Goal: Task Accomplishment & Management: Use online tool/utility

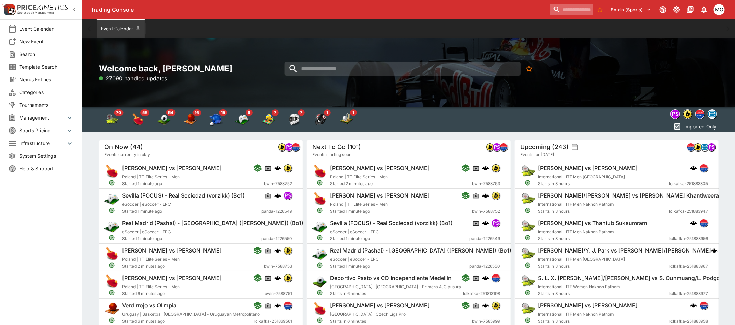
click at [554, 9] on input "search" at bounding box center [571, 9] width 43 height 11
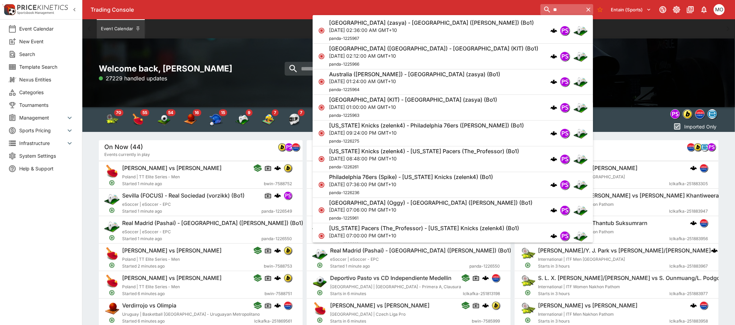
type input "*"
click at [550, 7] on input "search" at bounding box center [571, 9] width 43 height 11
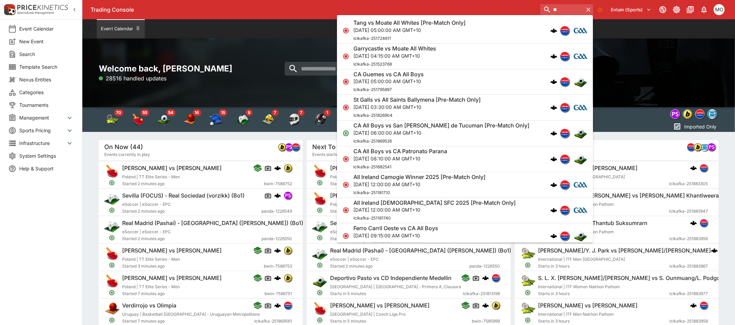
type input "*"
click at [562, 11] on input "search" at bounding box center [571, 9] width 43 height 11
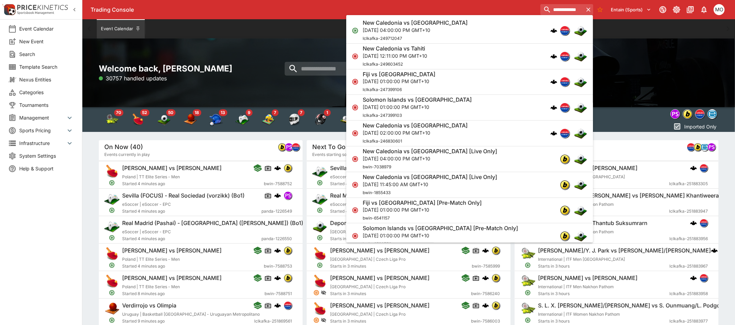
type input "**********"
click at [476, 30] on div "New Caledonia vs [GEOGRAPHIC_DATA] [DATE] 04:00:00 PM GMT+10 lclkafka-249712047" at bounding box center [466, 30] width 207 height 23
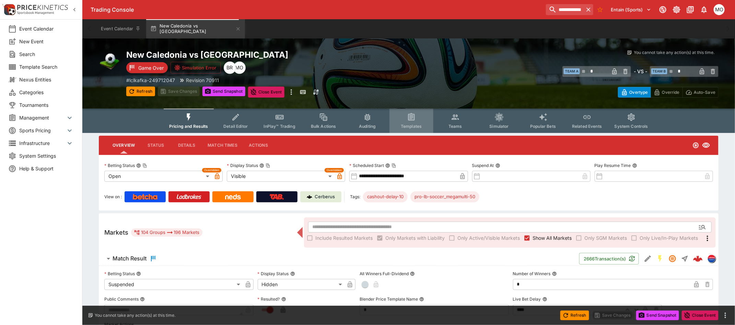
click at [412, 124] on span "Templates" at bounding box center [411, 126] width 21 height 5
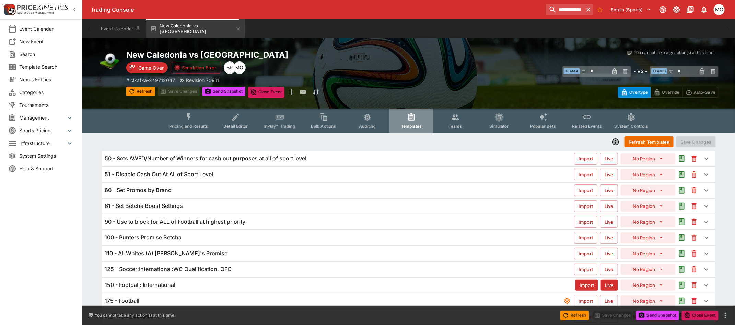
click at [411, 118] on icon "Event type filters" at bounding box center [411, 117] width 5 height 5
click at [210, 249] on div "110 - All Whites (A) Punter's Promise Import Live No Region" at bounding box center [409, 253] width 614 height 15
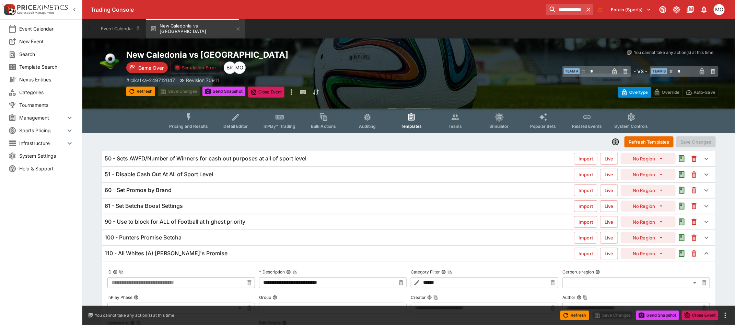
type input "**********"
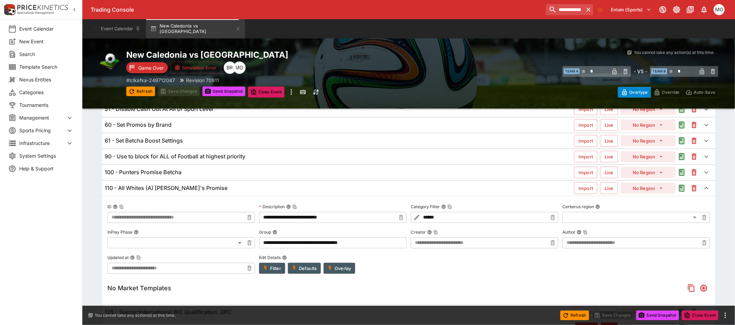
scroll to position [86, 0]
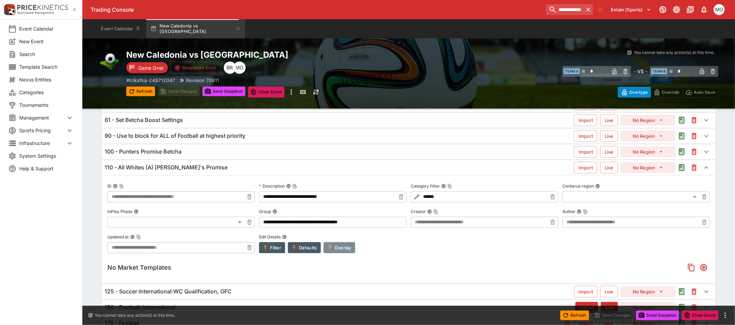
click at [338, 246] on button "Overlay" at bounding box center [340, 247] width 32 height 11
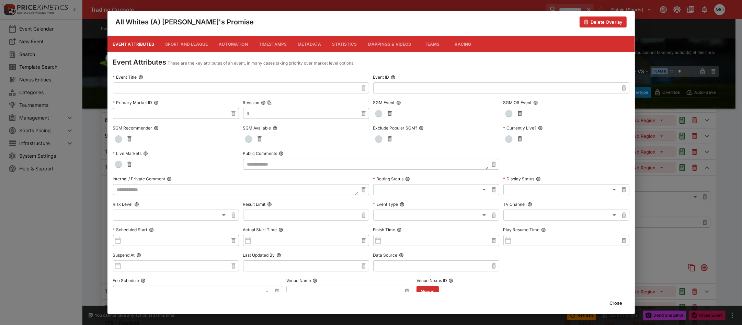
click at [313, 47] on button "Metadata" at bounding box center [309, 44] width 34 height 16
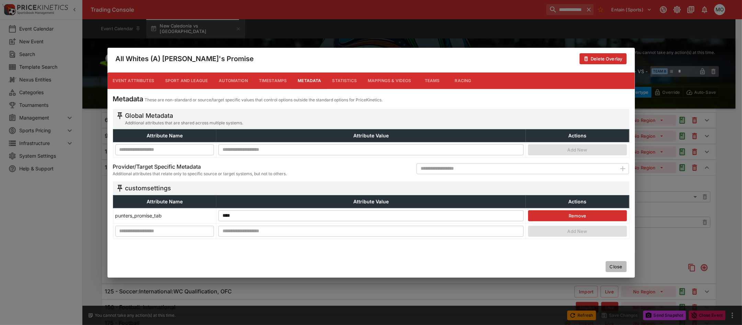
click at [617, 265] on button "Close" at bounding box center [616, 266] width 21 height 11
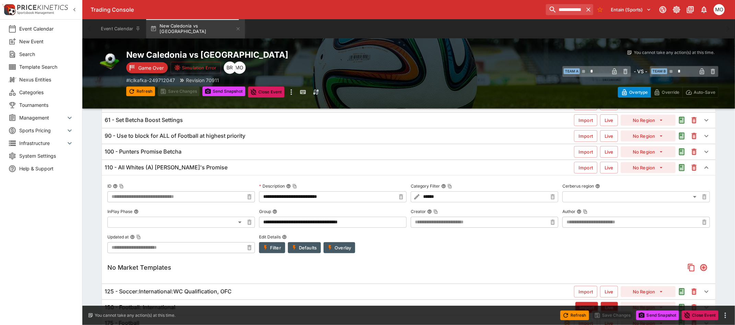
scroll to position [0, 0]
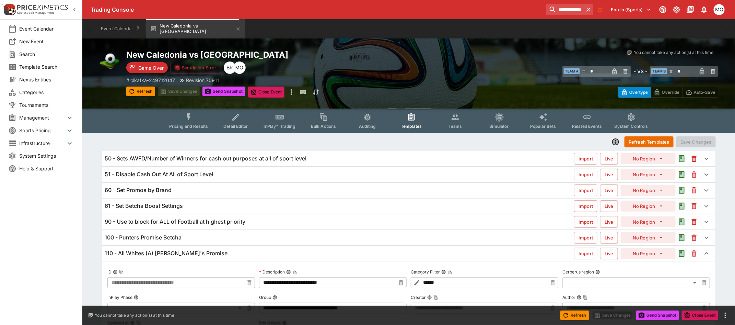
click at [46, 103] on span "Tournaments" at bounding box center [46, 104] width 55 height 7
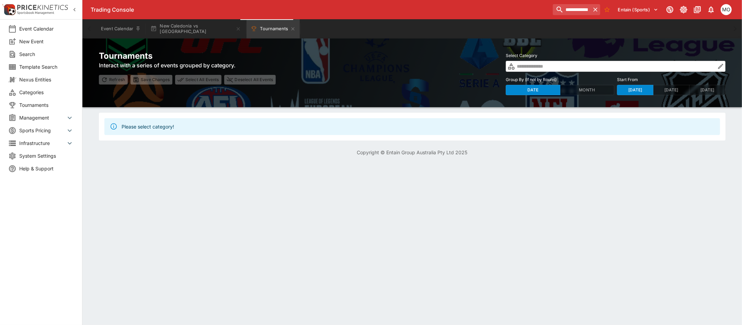
click at [44, 91] on span "Categories" at bounding box center [46, 92] width 55 height 7
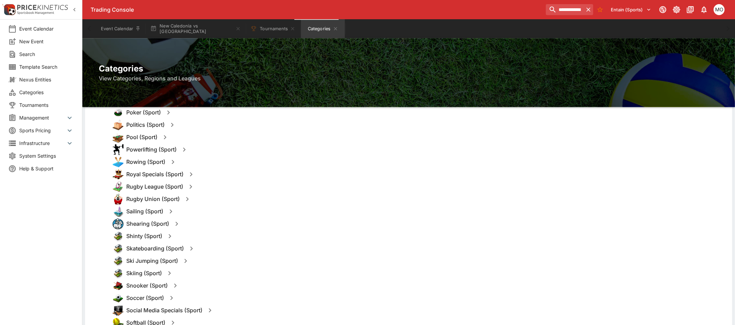
scroll to position [687, 0]
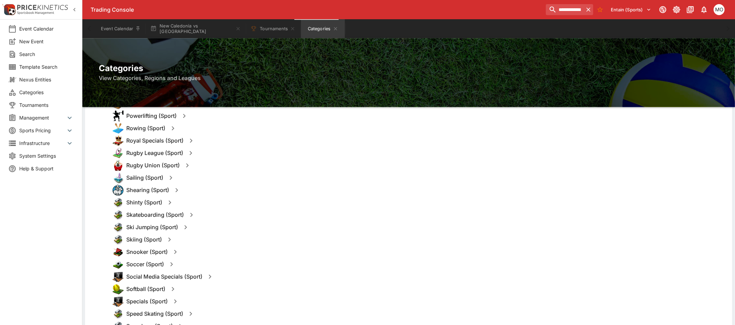
click at [174, 265] on icon "button" at bounding box center [172, 264] width 8 height 8
click at [236, 263] on button "Templates" at bounding box center [238, 264] width 31 height 11
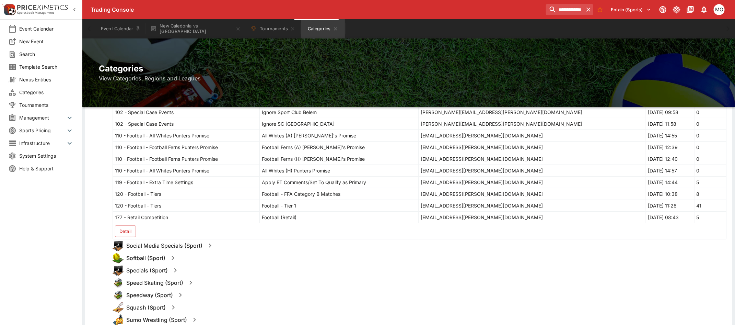
click at [128, 234] on button "Detail" at bounding box center [125, 231] width 21 height 12
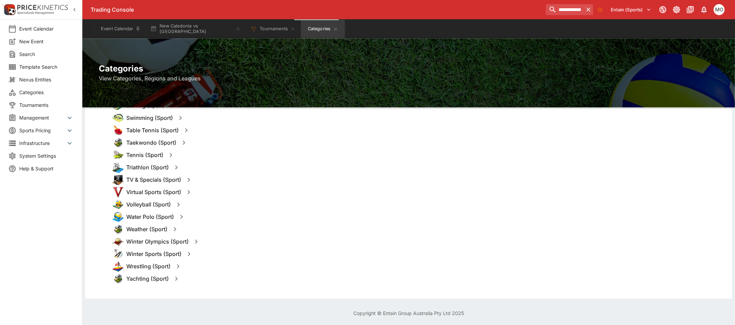
scroll to position [1459, 0]
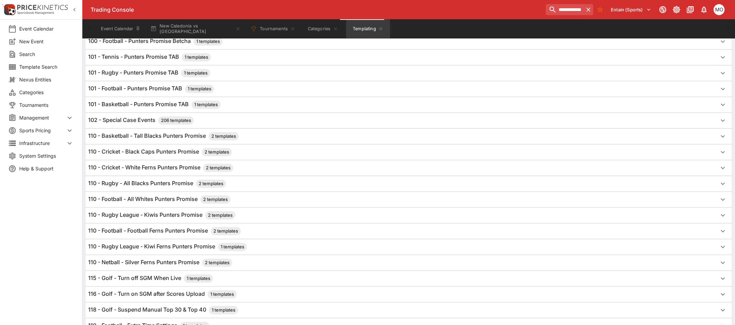
scroll to position [172, 0]
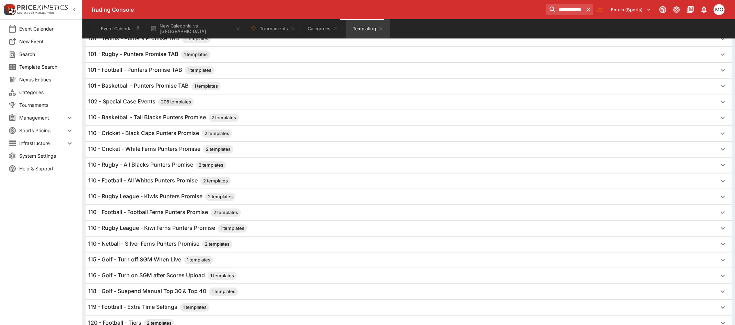
click at [202, 213] on h6 "110 - Football - Football Ferns Punters Promise 2 templates" at bounding box center [164, 212] width 153 height 8
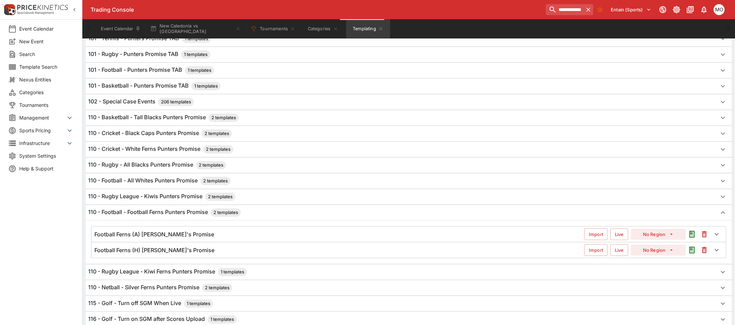
click at [202, 213] on h6 "110 - Football - Football Ferns Punters Promise 2 templates" at bounding box center [164, 212] width 153 height 8
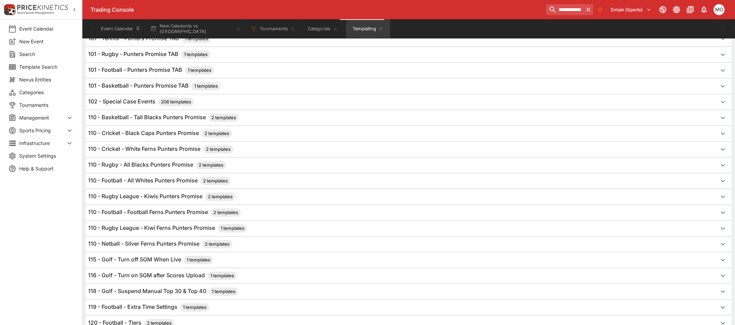
click at [165, 183] on h6 "110 - Football - All Whites Punters Promise 2 templates" at bounding box center [159, 181] width 142 height 8
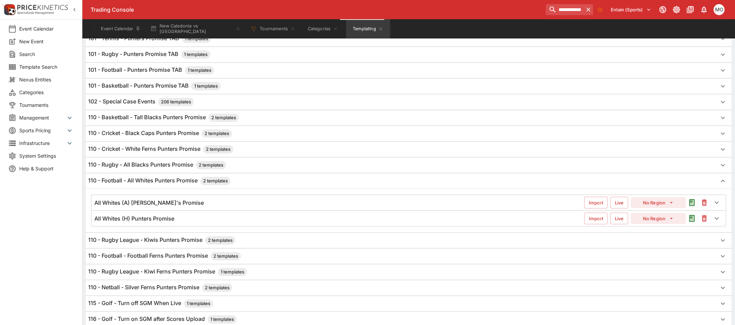
click at [165, 183] on h6 "110 - Football - All Whites Punters Promise 2 templates" at bounding box center [159, 181] width 142 height 8
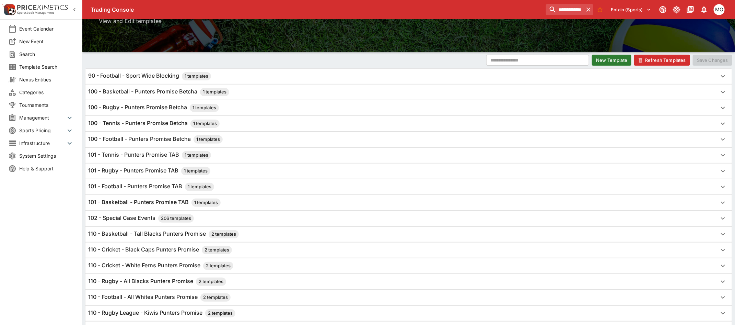
scroll to position [86, 0]
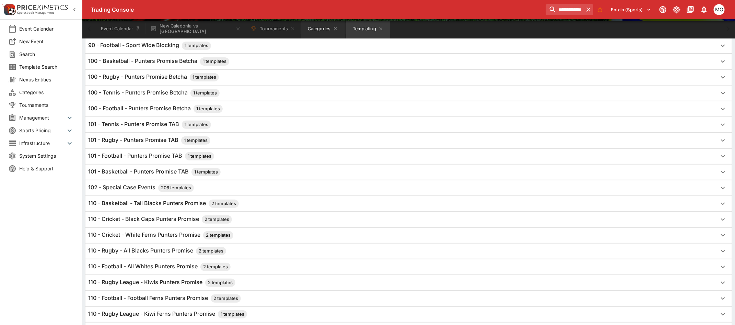
click at [318, 30] on button "Categories" at bounding box center [323, 28] width 44 height 19
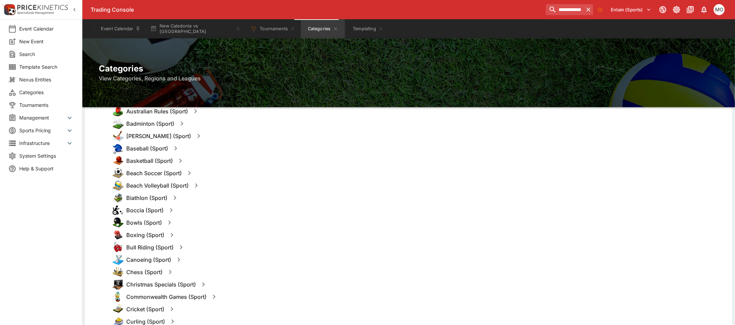
click at [179, 161] on icon "button" at bounding box center [180, 161] width 8 height 8
click at [242, 160] on button "Templates" at bounding box center [247, 160] width 31 height 11
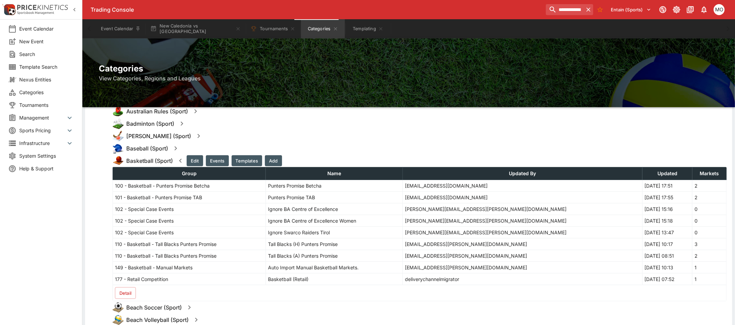
click at [129, 294] on button "Detail" at bounding box center [125, 293] width 21 height 12
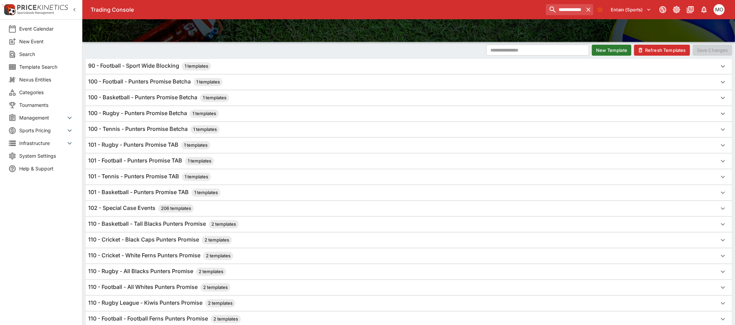
scroll to position [86, 0]
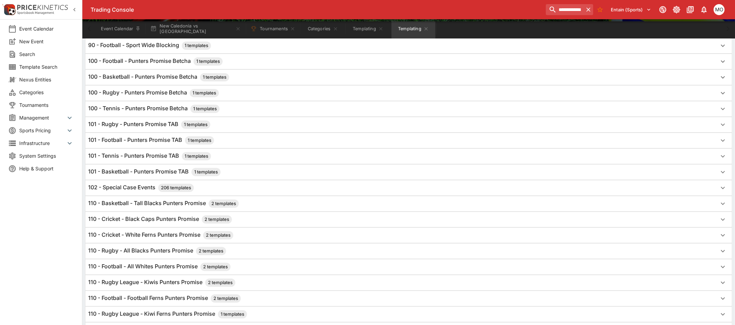
click at [168, 205] on h6 "110 - Basketball - Tall Blacks Punters Promise 2 templates" at bounding box center [163, 203] width 151 height 8
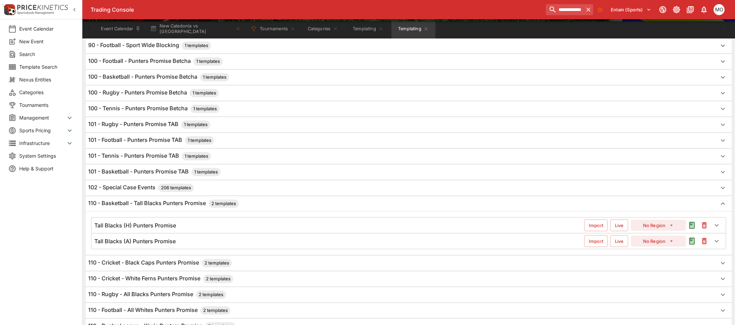
click at [168, 205] on h6 "110 - Basketball - Tall Blacks Punters Promise 2 templates" at bounding box center [163, 203] width 151 height 8
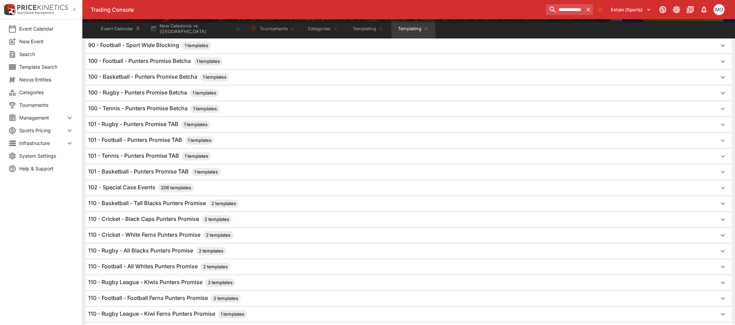
scroll to position [0, 0]
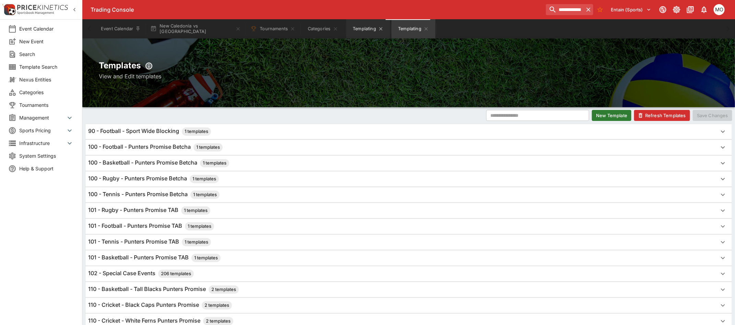
click at [360, 30] on button "Templating" at bounding box center [368, 28] width 44 height 19
click at [378, 31] on icon "Templating" at bounding box center [380, 28] width 5 height 5
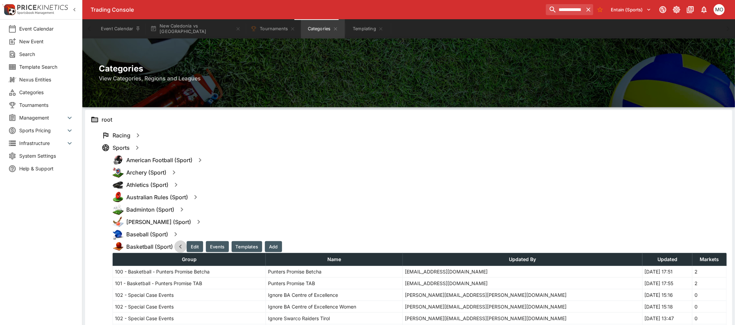
click at [181, 244] on icon "button" at bounding box center [180, 246] width 8 height 8
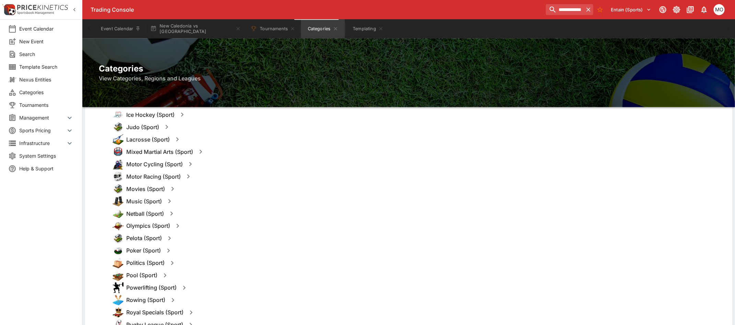
scroll to position [601, 0]
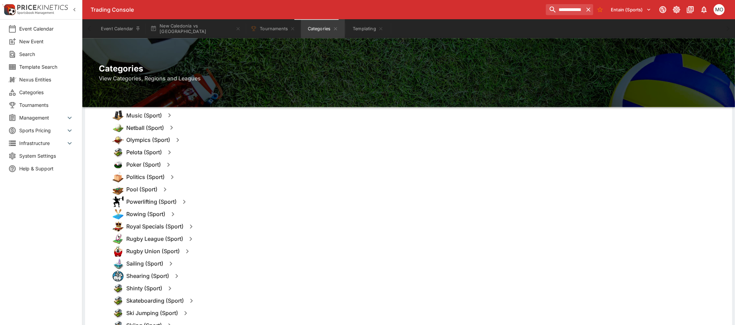
click at [187, 250] on icon "button" at bounding box center [187, 251] width 2 height 4
click at [254, 251] on button "Templates" at bounding box center [254, 251] width 31 height 11
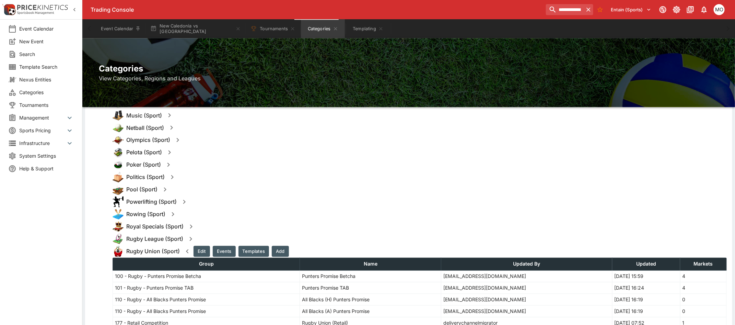
scroll to position [687, 0]
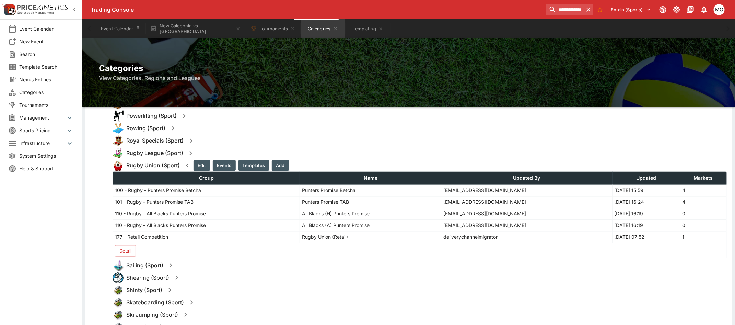
click at [131, 249] on button "Detail" at bounding box center [125, 251] width 21 height 12
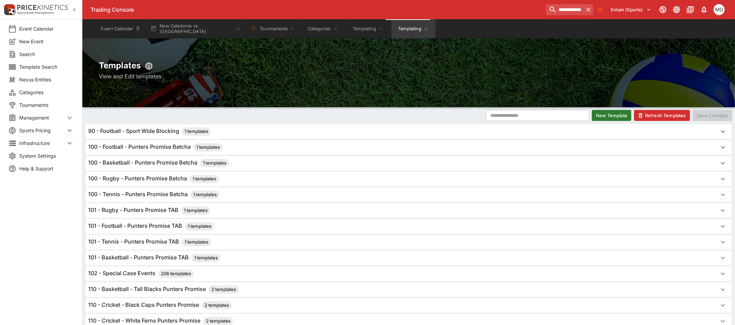
click at [607, 115] on button "New Template" at bounding box center [611, 115] width 39 height 11
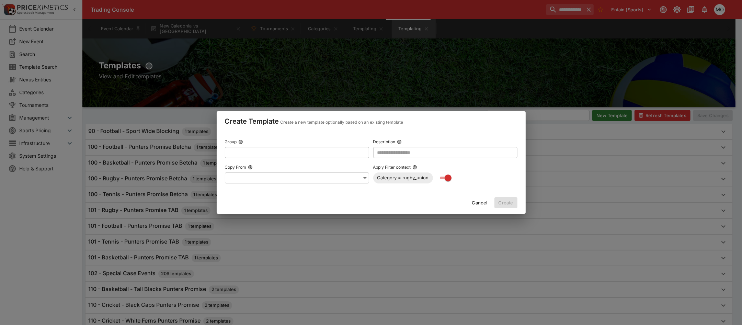
click at [292, 152] on input "text" at bounding box center [291, 152] width 133 height 11
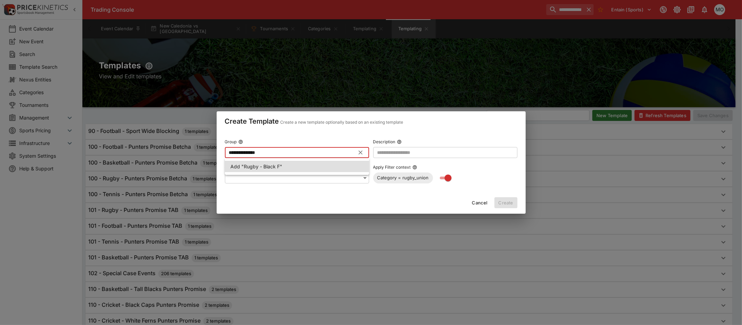
click at [292, 152] on input "**********" at bounding box center [291, 152] width 133 height 11
click at [279, 165] on p "Add "Rugby - Black Ferns Punters Promise (110)"" at bounding box center [285, 166] width 111 height 7
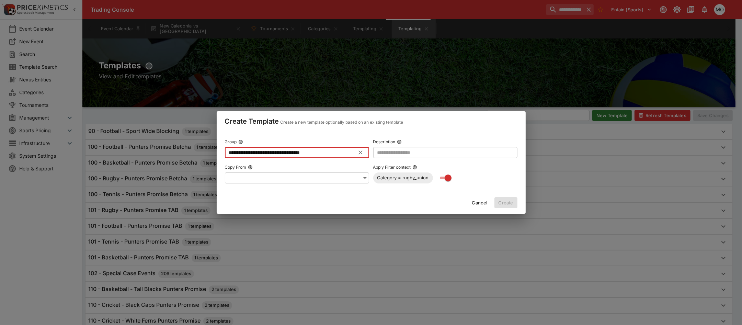
type input "**********"
click at [398, 151] on input "text" at bounding box center [445, 152] width 144 height 11
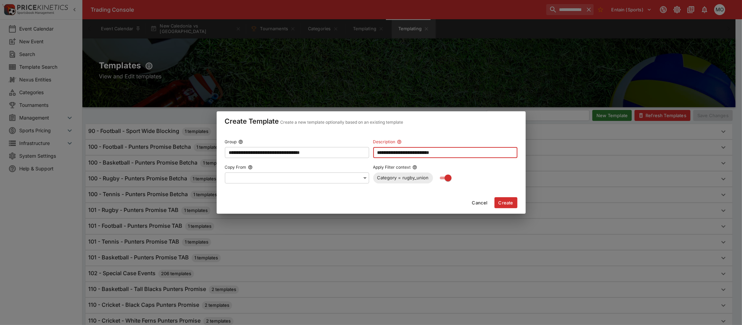
type input "**********"
click at [500, 202] on button "Create" at bounding box center [505, 202] width 23 height 11
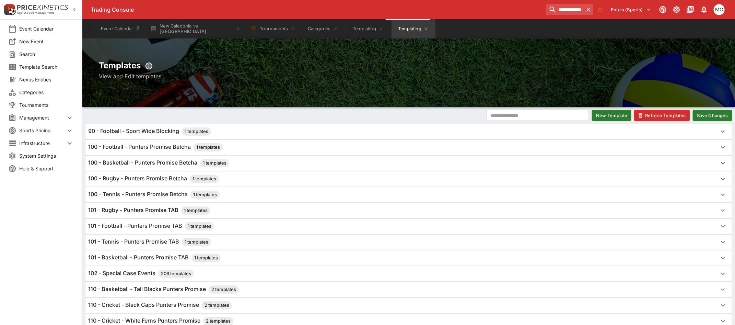
click at [701, 115] on button "Save Changes" at bounding box center [712, 115] width 39 height 11
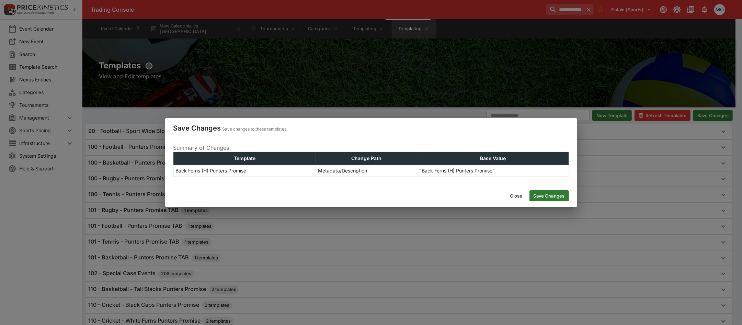
click at [561, 193] on button "Save Changes" at bounding box center [548, 195] width 39 height 11
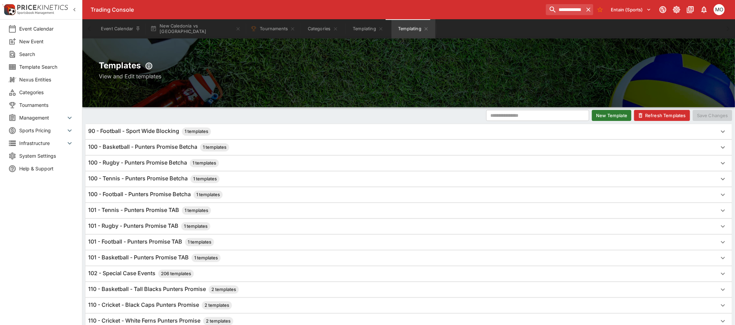
click at [652, 115] on button "Refresh Templates" at bounding box center [662, 115] width 56 height 11
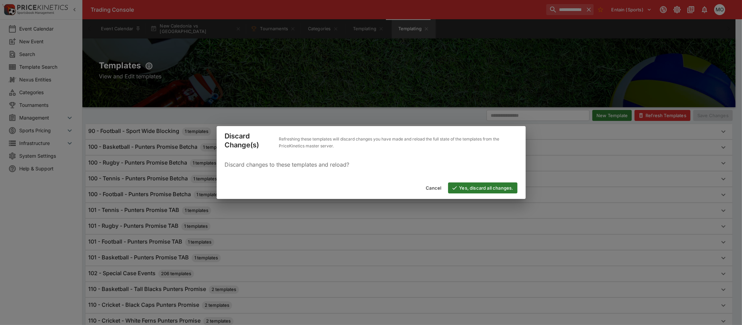
click at [463, 186] on button "Yes, discard all changes." at bounding box center [482, 187] width 69 height 11
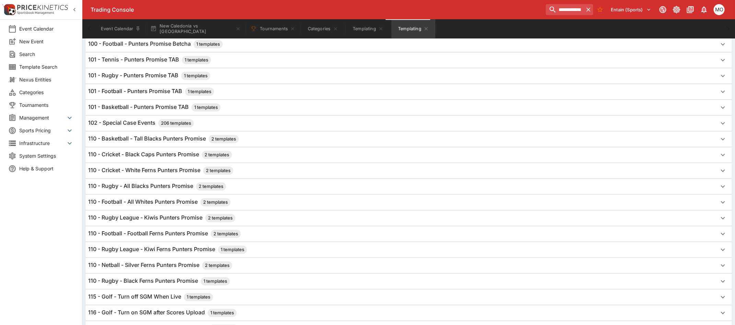
scroll to position [172, 0]
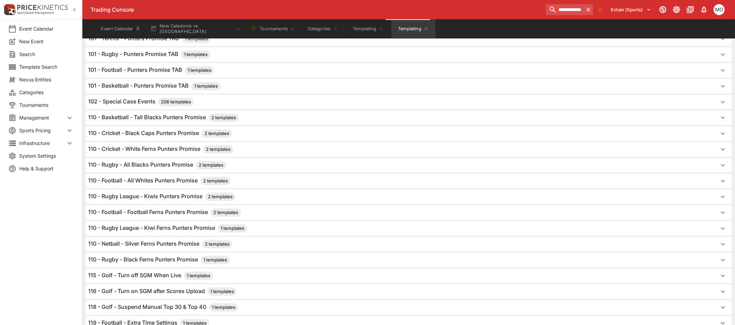
click at [188, 258] on h6 "110 - Rugby - Black Ferns Punters Promise 1 templates" at bounding box center [159, 260] width 142 height 8
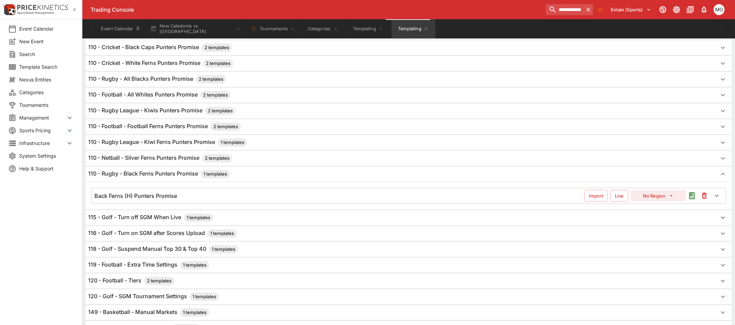
scroll to position [0, 0]
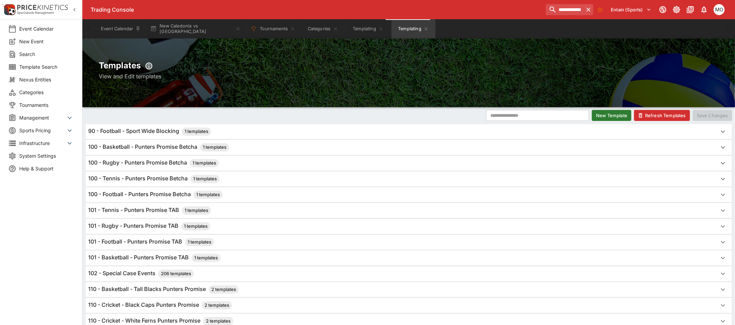
click at [652, 112] on button "Refresh Templates" at bounding box center [662, 115] width 56 height 11
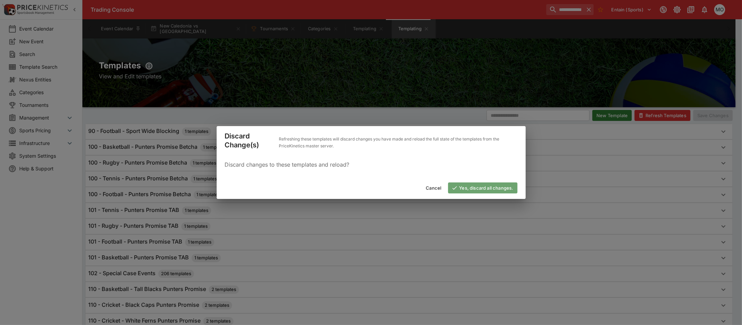
click at [476, 188] on button "Yes, discard all changes." at bounding box center [482, 187] width 69 height 11
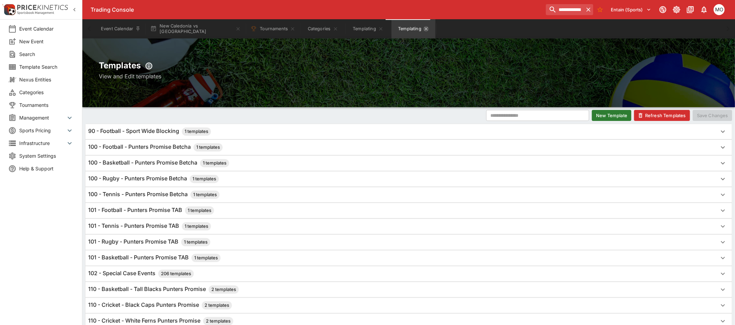
click at [424, 30] on icon "Templating" at bounding box center [426, 28] width 5 height 5
click at [379, 30] on icon "Templating" at bounding box center [380, 28] width 3 height 3
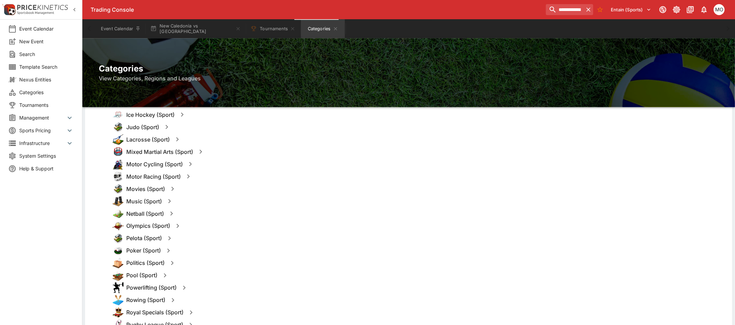
scroll to position [687, 0]
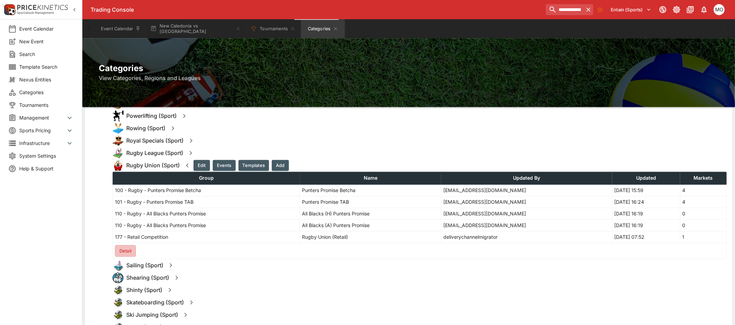
click at [127, 252] on button "Detail" at bounding box center [125, 251] width 21 height 12
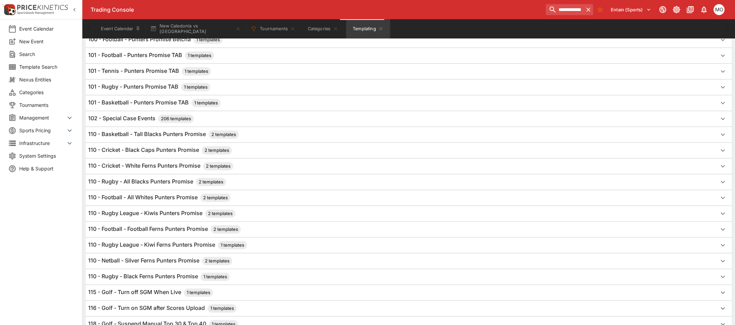
scroll to position [172, 0]
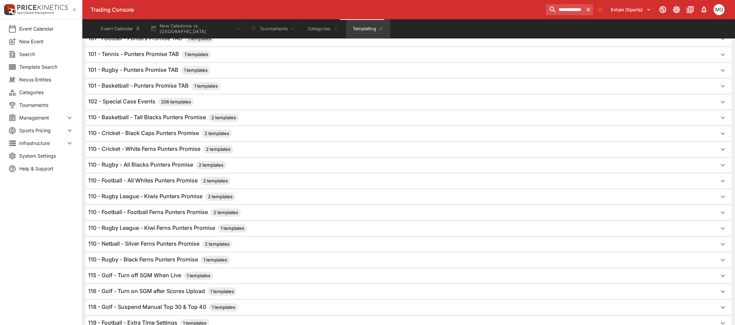
click at [186, 260] on h6 "110 - Rugby - Black Ferns Punters Promise 1 templates" at bounding box center [159, 260] width 142 height 8
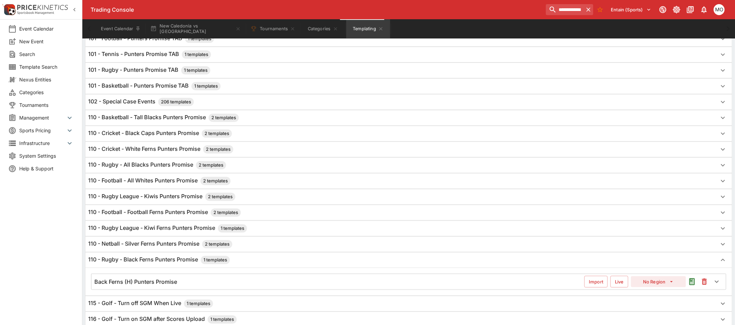
scroll to position [0, 0]
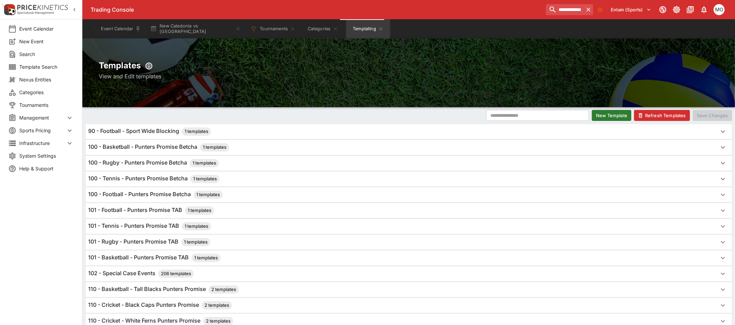
click at [620, 117] on button "New Template" at bounding box center [611, 115] width 39 height 11
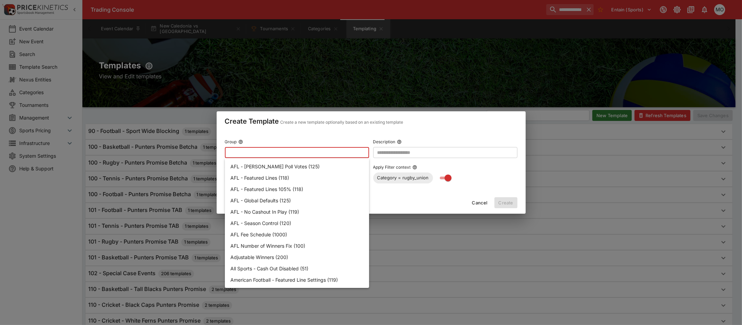
click at [285, 150] on input "text" at bounding box center [291, 152] width 133 height 11
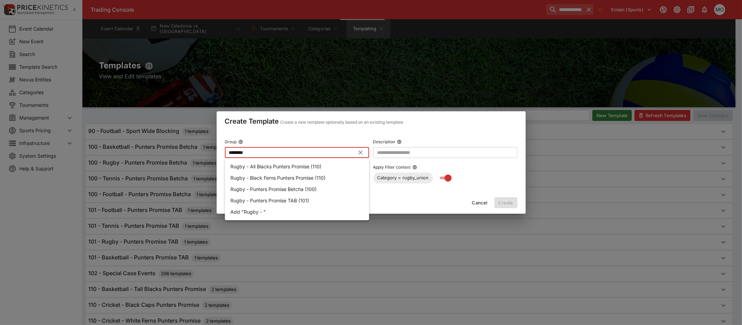
click at [280, 174] on p "Rugby - Black Ferns Punters Promise (110)" at bounding box center [277, 177] width 95 height 7
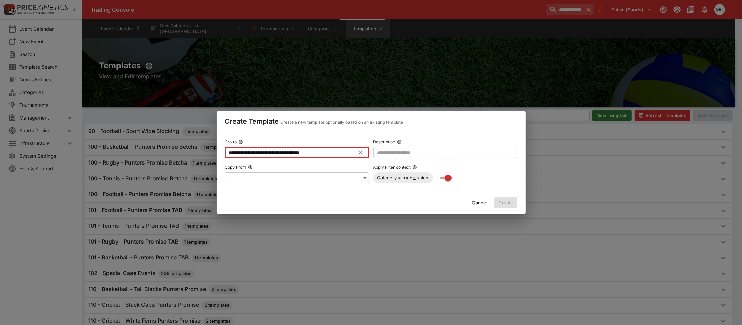
type input "**********"
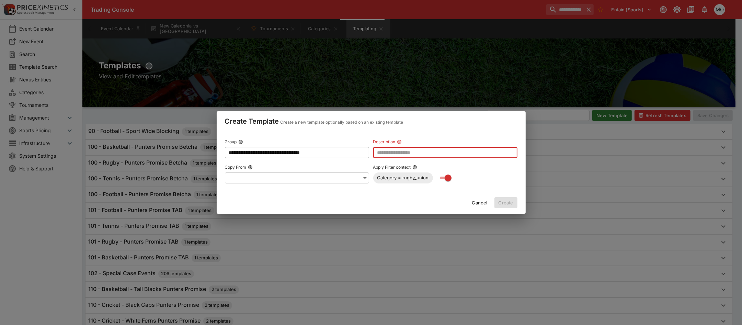
click at [390, 149] on input "text" at bounding box center [445, 152] width 144 height 11
type input "**********"
click at [500, 201] on button "Create" at bounding box center [505, 202] width 23 height 11
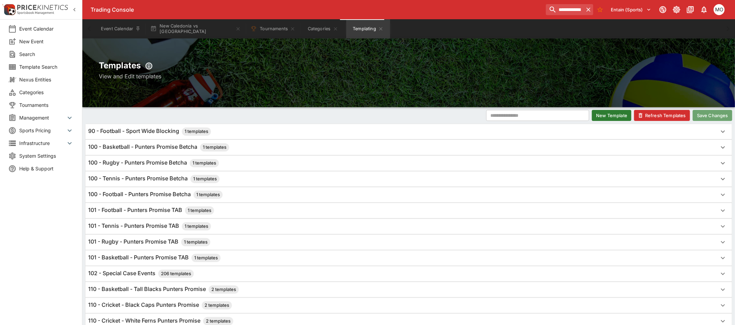
click at [706, 115] on button "Save Changes" at bounding box center [712, 115] width 39 height 11
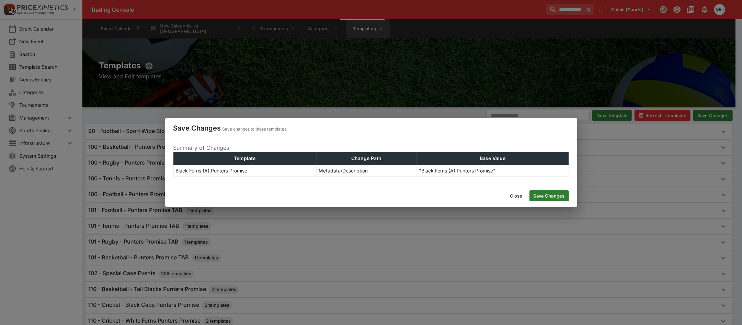
click at [552, 200] on button "Save Changes" at bounding box center [548, 195] width 39 height 11
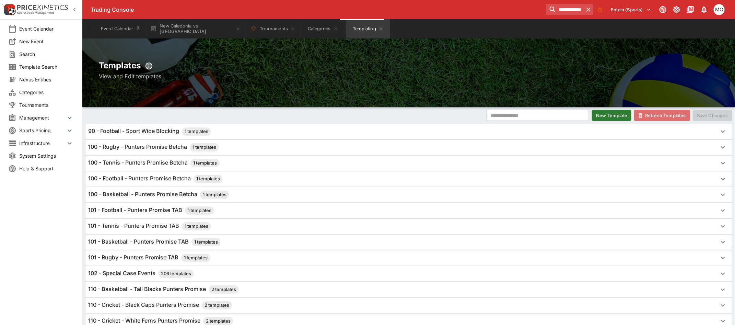
click at [660, 112] on button "Refresh Templates" at bounding box center [662, 115] width 56 height 11
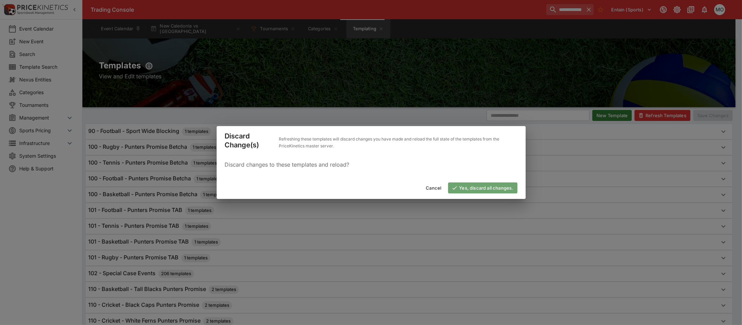
click at [481, 182] on button "Yes, discard all changes." at bounding box center [482, 187] width 69 height 11
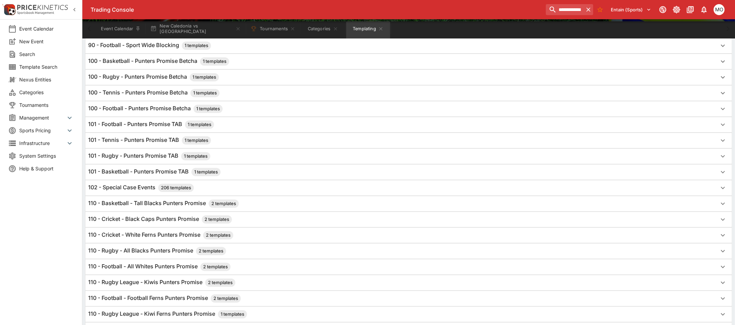
scroll to position [172, 0]
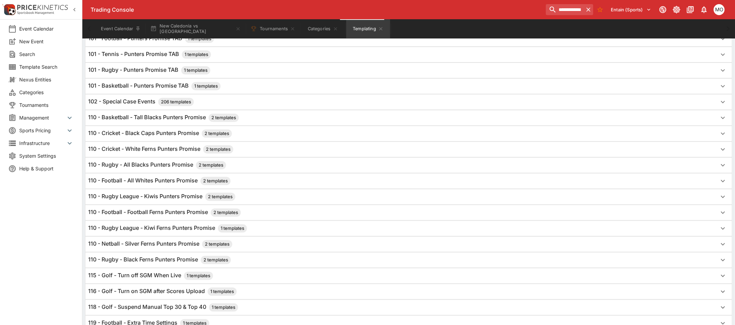
click at [137, 261] on h6 "110 - Rugby - Black Ferns Punters Promise 2 templates" at bounding box center [159, 260] width 143 height 8
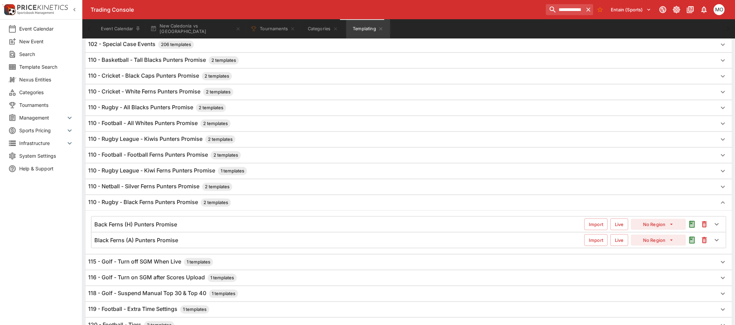
scroll to position [257, 0]
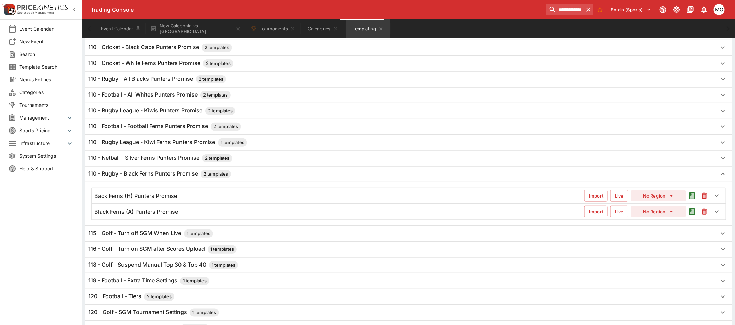
click at [186, 199] on div "Back Ferns (H) Punters Promise" at bounding box center [339, 195] width 490 height 7
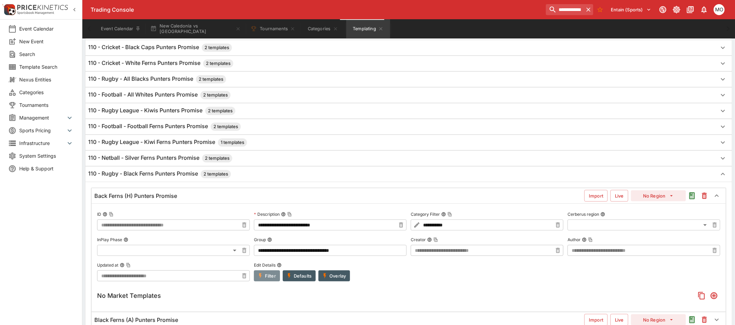
click at [263, 276] on icon "button" at bounding box center [260, 276] width 6 height 6
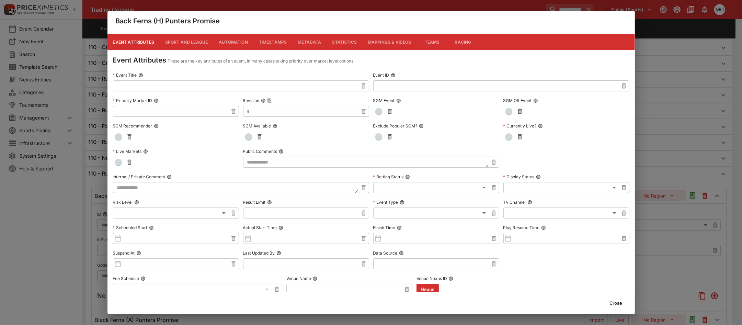
click at [164, 88] on input "text" at bounding box center [235, 85] width 245 height 11
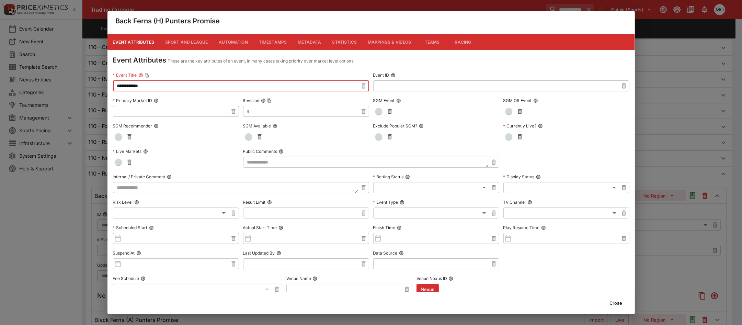
type input "**********"
click at [610, 302] on button "Close" at bounding box center [616, 302] width 21 height 11
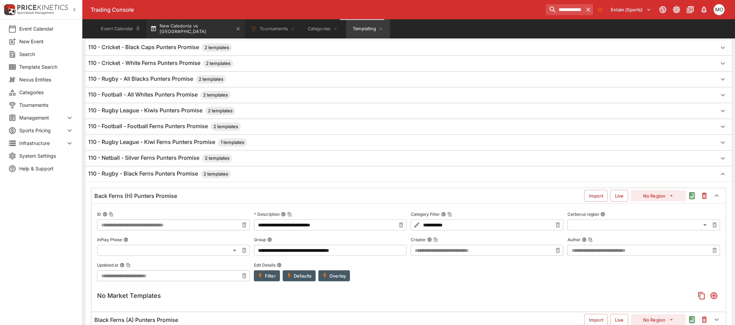
click at [198, 23] on button "New Caledonia vs [GEOGRAPHIC_DATA]" at bounding box center [195, 28] width 99 height 19
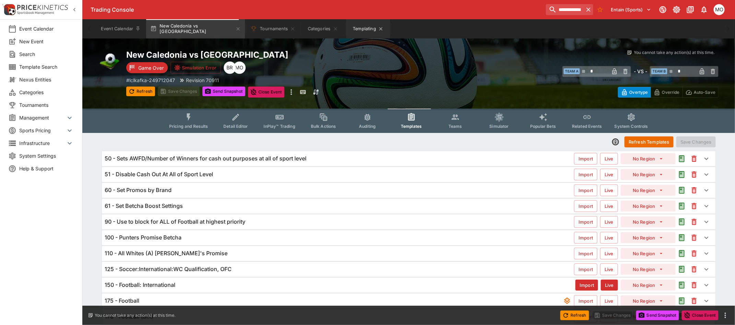
click at [361, 25] on button "Templating" at bounding box center [368, 28] width 44 height 19
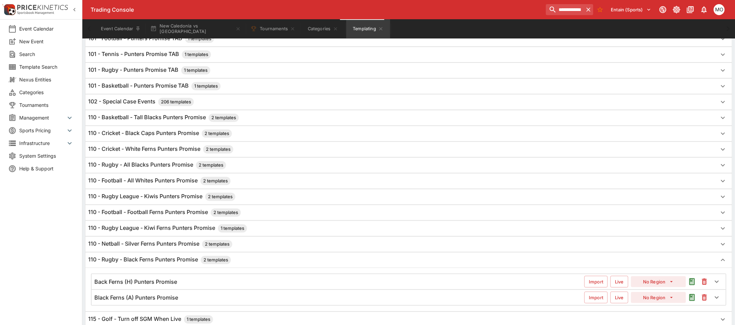
scroll to position [257, 0]
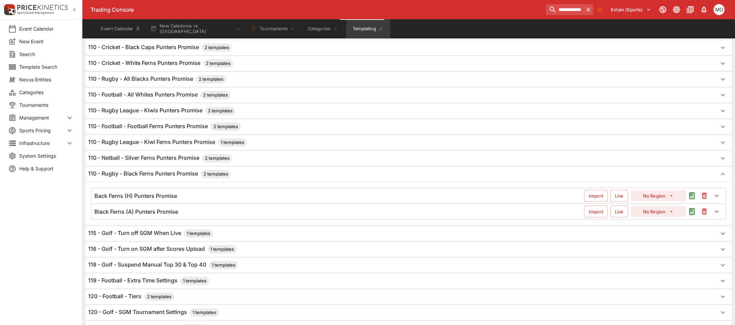
click at [195, 198] on div "Back Ferns (H) Punters Promise" at bounding box center [339, 195] width 490 height 7
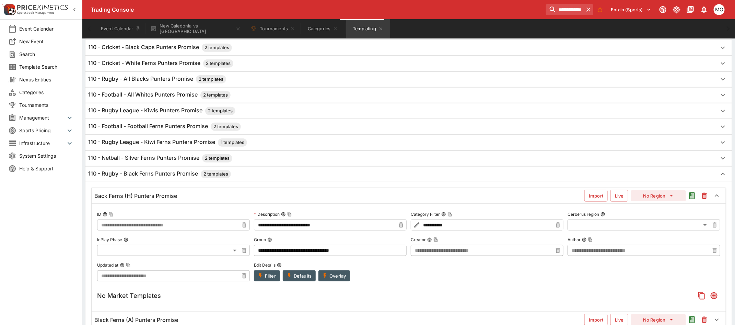
click at [274, 280] on button "Filter" at bounding box center [267, 275] width 26 height 11
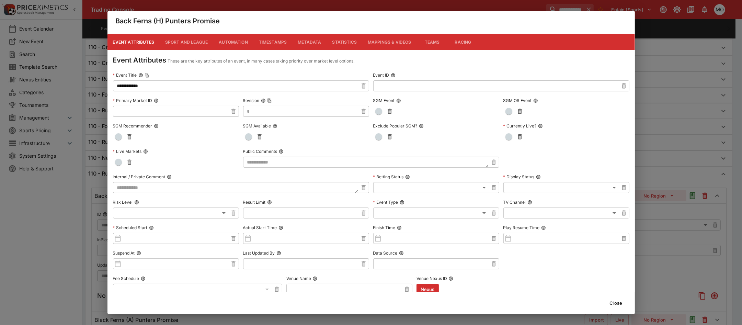
click at [177, 86] on input "**********" at bounding box center [235, 85] width 245 height 11
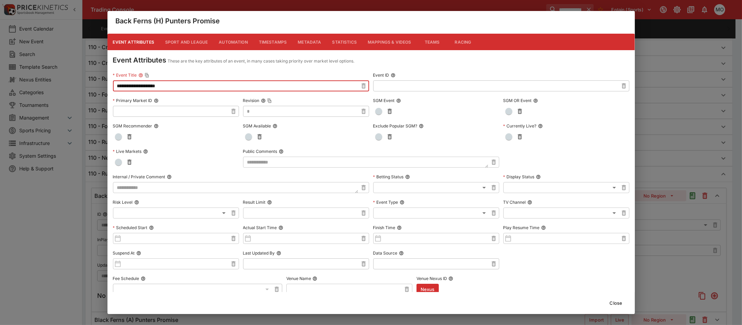
type input "**********"
click at [611, 304] on button "Close" at bounding box center [616, 302] width 21 height 11
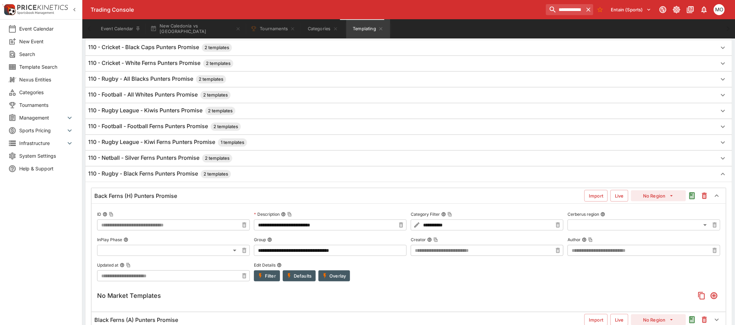
click at [201, 199] on div "Back Ferns (H) Punters Promise" at bounding box center [339, 195] width 490 height 7
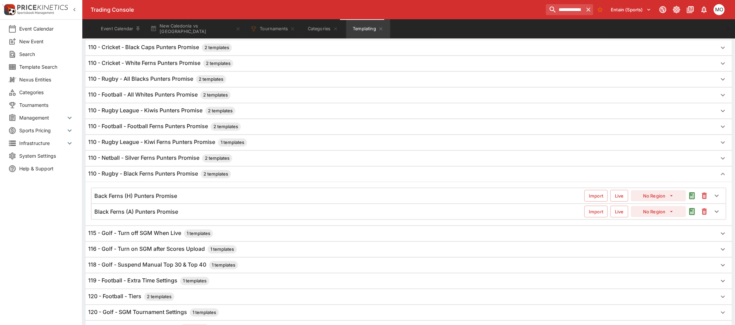
click at [194, 215] on div "Black Ferns (A) Punters Promise" at bounding box center [339, 211] width 490 height 7
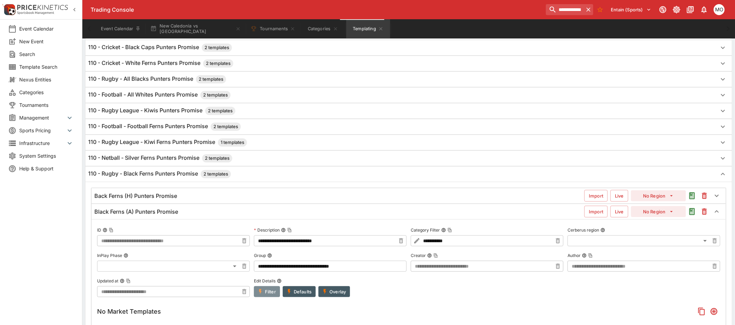
click at [262, 295] on icon "button" at bounding box center [260, 291] width 6 height 6
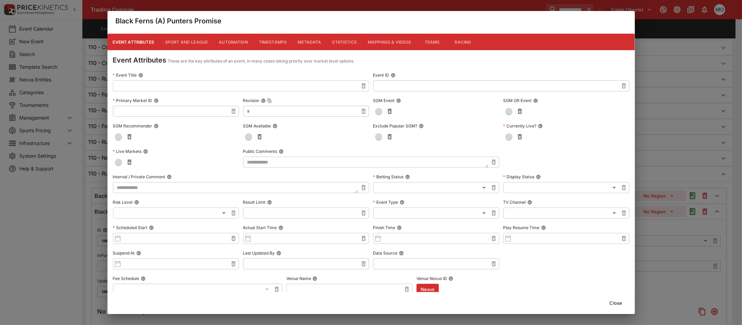
click at [152, 90] on input "text" at bounding box center [235, 85] width 245 height 11
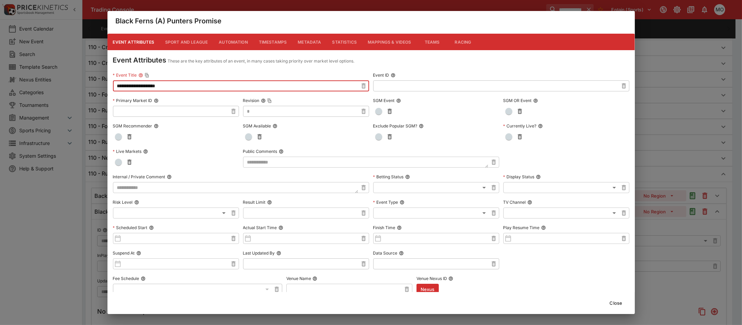
type input "**********"
click at [612, 301] on button "Close" at bounding box center [616, 302] width 21 height 11
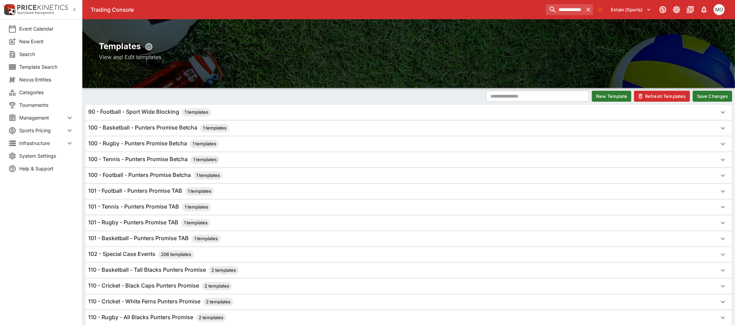
scroll to position [0, 0]
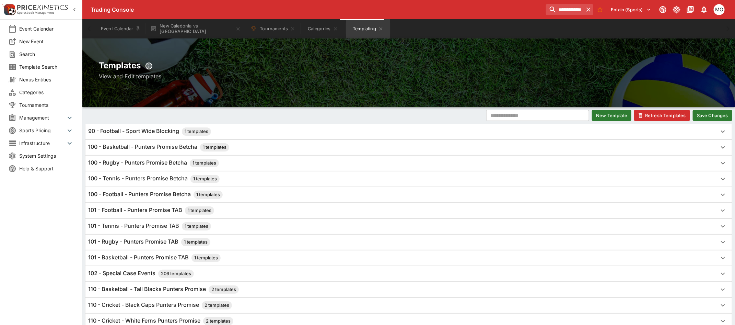
click at [720, 117] on button "Save Changes" at bounding box center [712, 115] width 39 height 11
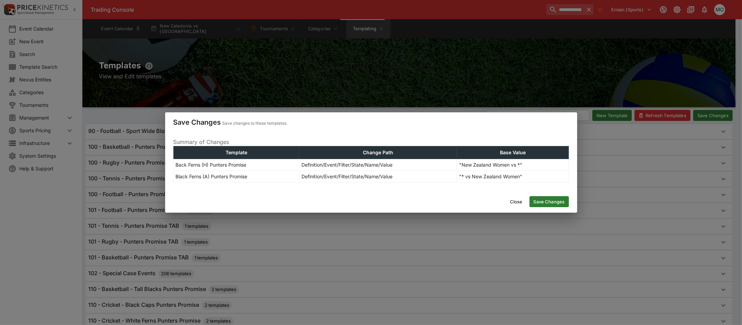
click at [551, 202] on button "Save Changes" at bounding box center [548, 201] width 39 height 11
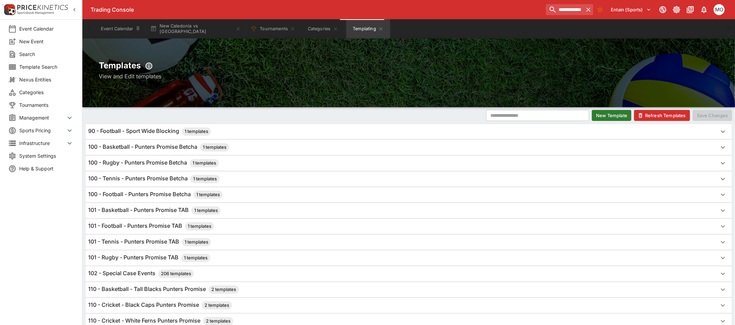
click at [653, 114] on button "Refresh Templates" at bounding box center [662, 115] width 56 height 11
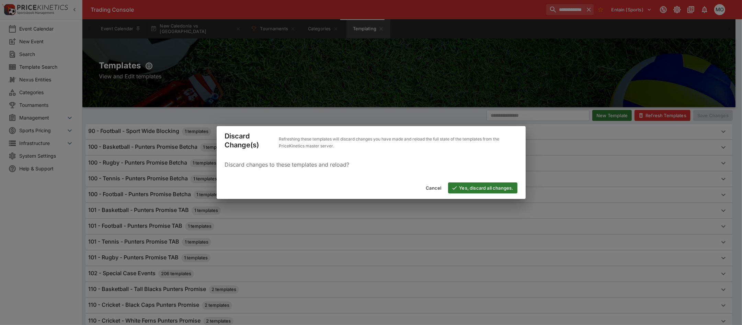
click at [462, 184] on button "Yes, discard all changes." at bounding box center [482, 187] width 69 height 11
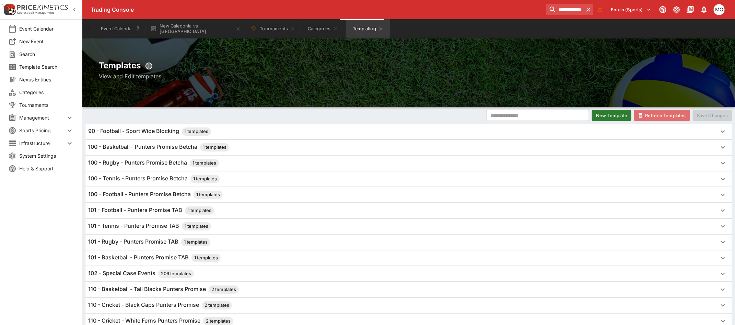
click at [646, 112] on button "Refresh Templates" at bounding box center [662, 115] width 56 height 11
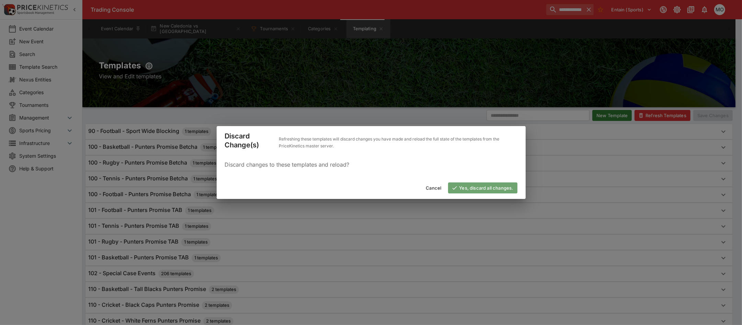
click at [490, 188] on button "Yes, discard all changes." at bounding box center [482, 187] width 69 height 11
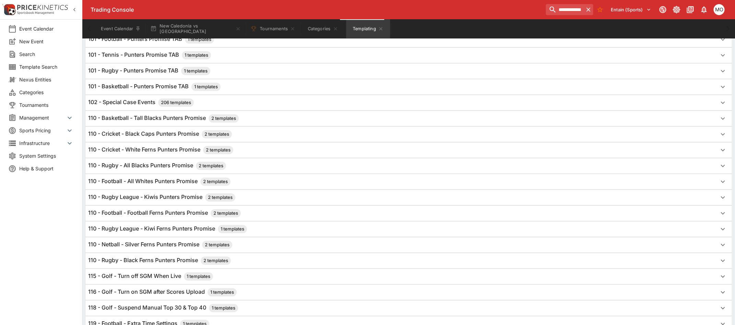
scroll to position [172, 0]
click at [140, 260] on h6 "110 - Rugby - Black Ferns Punters Promise 2 templates" at bounding box center [159, 260] width 143 height 8
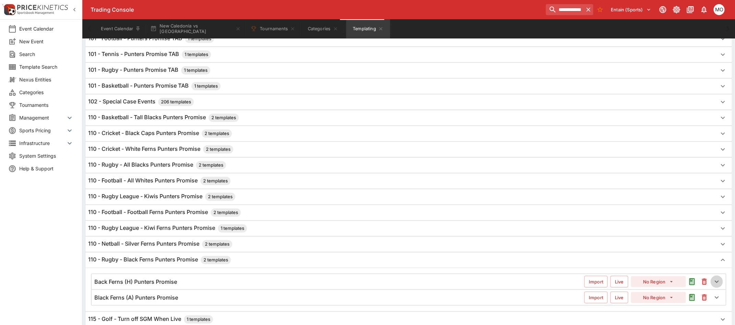
click at [717, 286] on icon "button" at bounding box center [717, 281] width 8 height 8
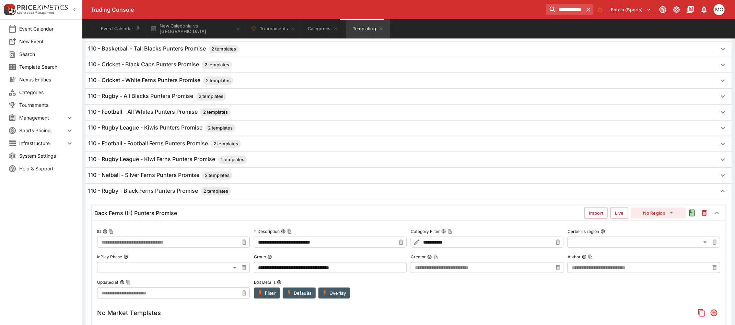
scroll to position [257, 0]
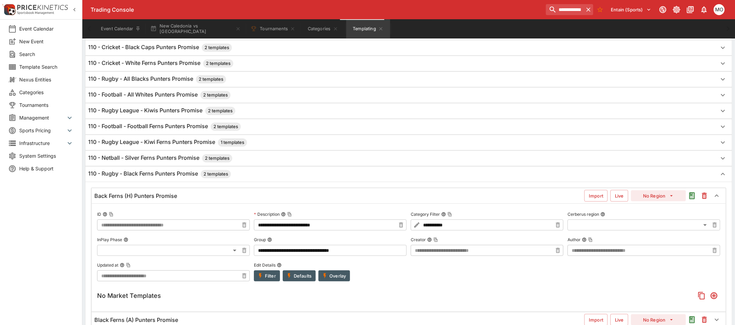
click at [262, 230] on input "**********" at bounding box center [325, 224] width 142 height 11
type input "**********"
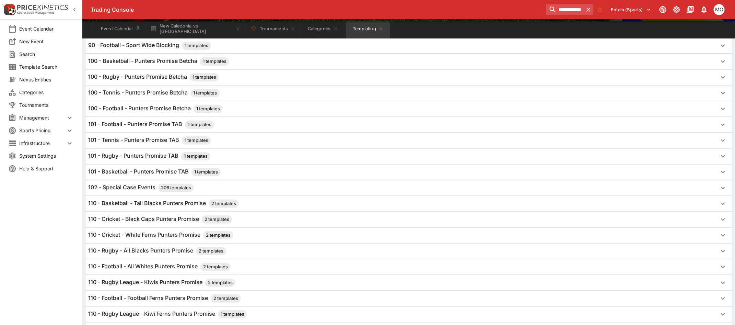
scroll to position [0, 0]
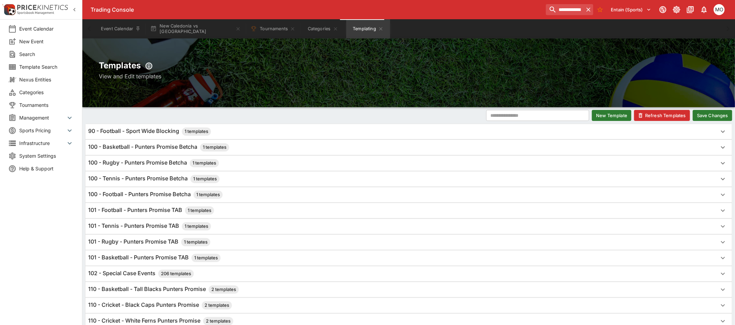
click at [714, 114] on button "Save Changes" at bounding box center [712, 115] width 39 height 11
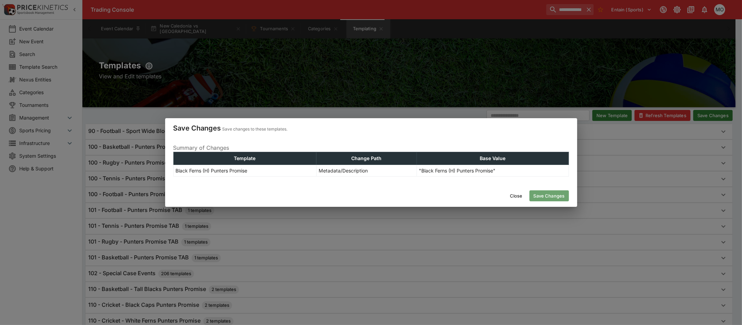
click at [560, 192] on button "Save Changes" at bounding box center [548, 195] width 39 height 11
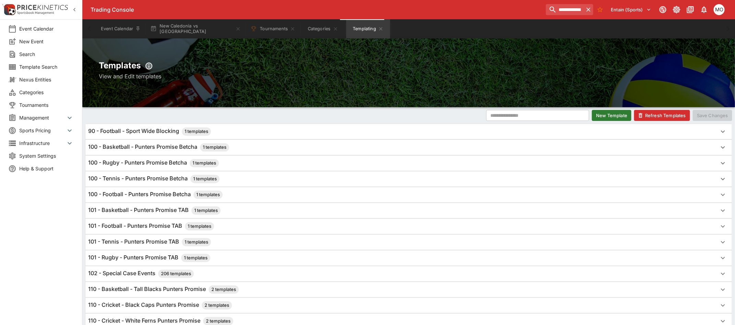
click at [649, 115] on button "Refresh Templates" at bounding box center [662, 115] width 56 height 11
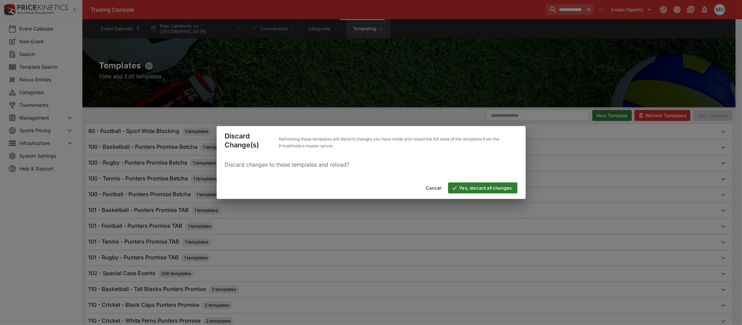
click at [491, 185] on button "Yes, discard all changes." at bounding box center [482, 187] width 69 height 11
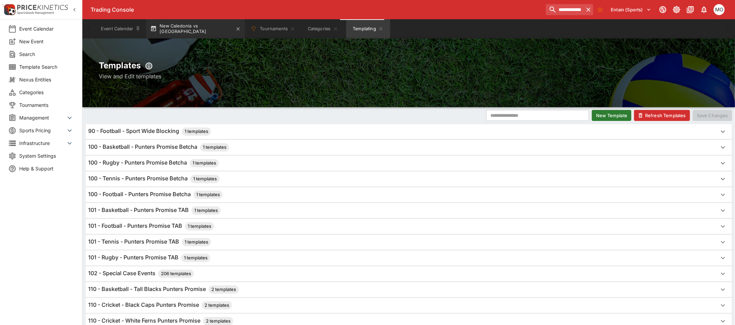
click at [193, 31] on button "New Caledonia vs [GEOGRAPHIC_DATA]" at bounding box center [195, 28] width 99 height 19
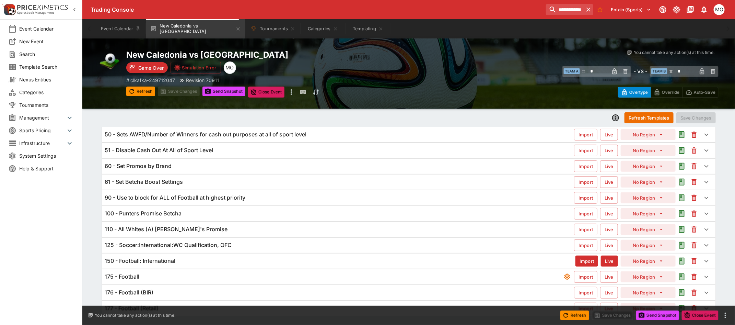
scroll to position [43, 0]
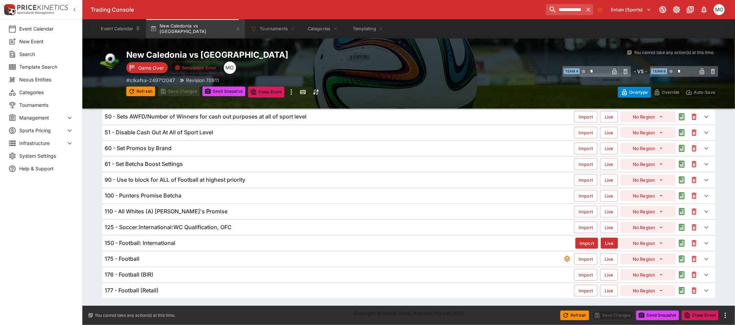
click at [228, 214] on div "110 - All Whites (A) [PERSON_NAME]'s Promise" at bounding box center [340, 211] width 470 height 7
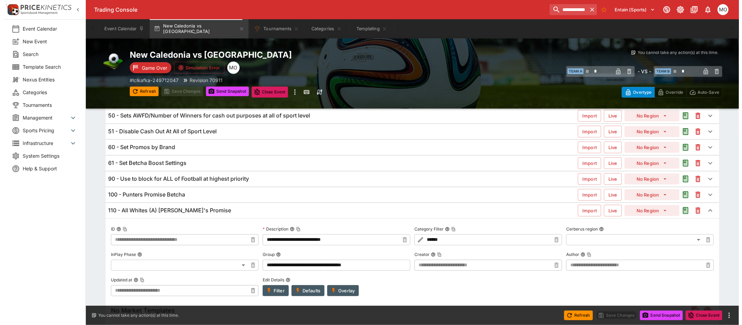
scroll to position [129, 0]
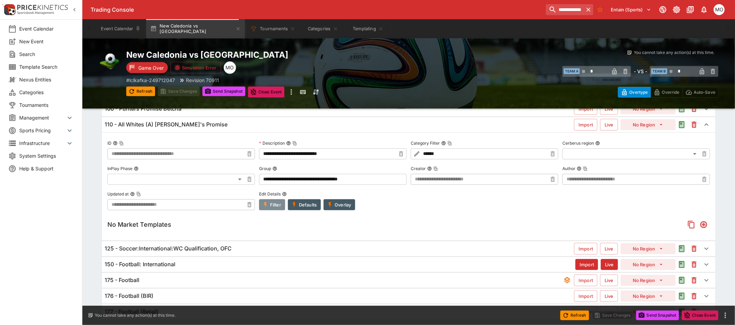
click at [272, 207] on button "Filter" at bounding box center [272, 204] width 26 height 11
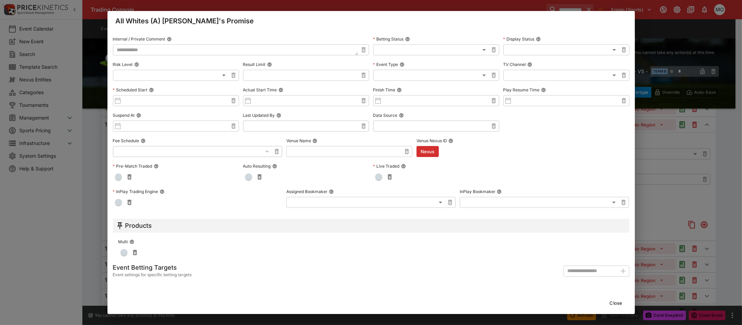
scroll to position [0, 0]
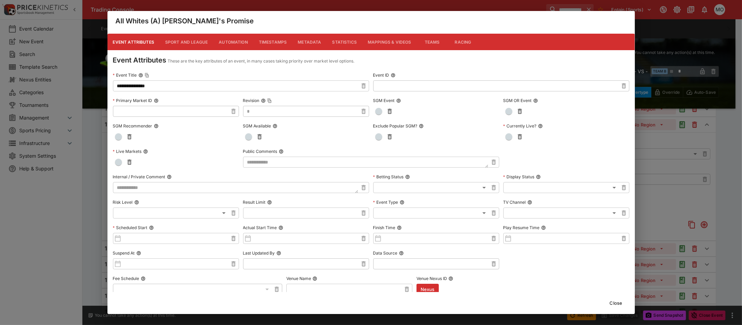
click at [310, 41] on button "Metadata" at bounding box center [309, 42] width 34 height 16
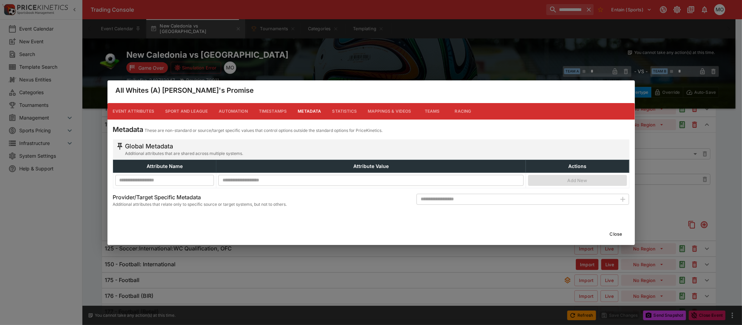
click at [616, 231] on button "Close" at bounding box center [616, 233] width 21 height 11
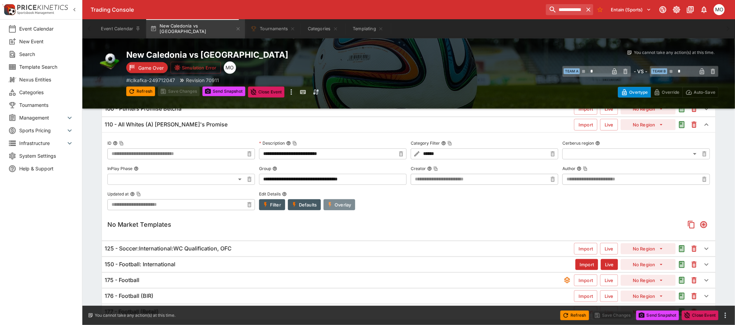
click at [344, 204] on button "Overlay" at bounding box center [340, 204] width 32 height 11
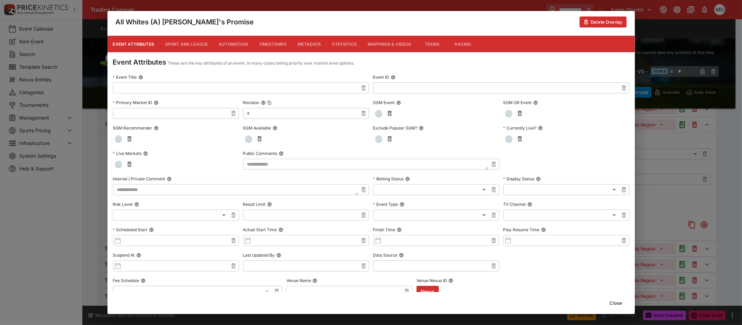
click at [306, 42] on button "Metadata" at bounding box center [309, 44] width 34 height 16
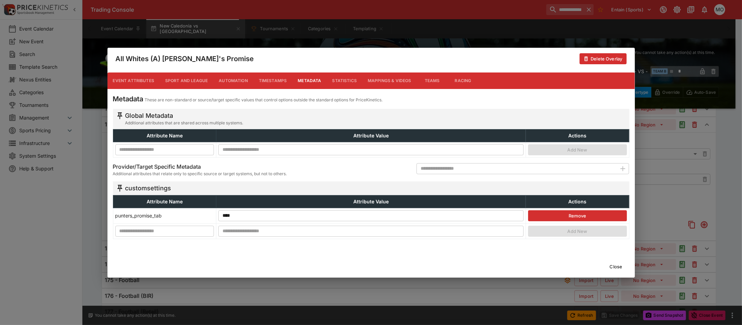
click at [615, 268] on button "Close" at bounding box center [616, 266] width 21 height 11
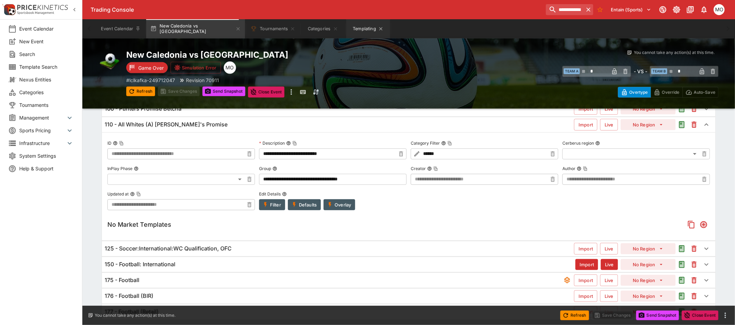
click at [350, 30] on button "Templating" at bounding box center [368, 28] width 44 height 19
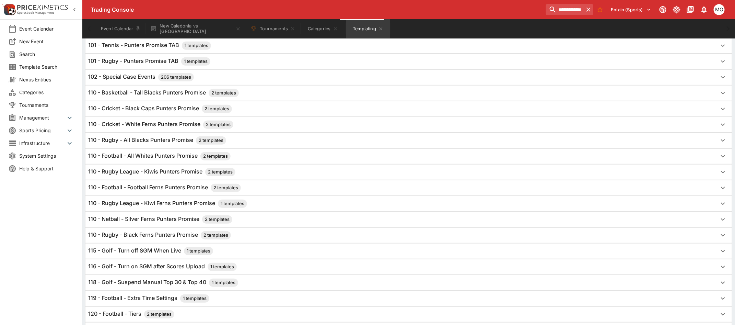
scroll to position [215, 0]
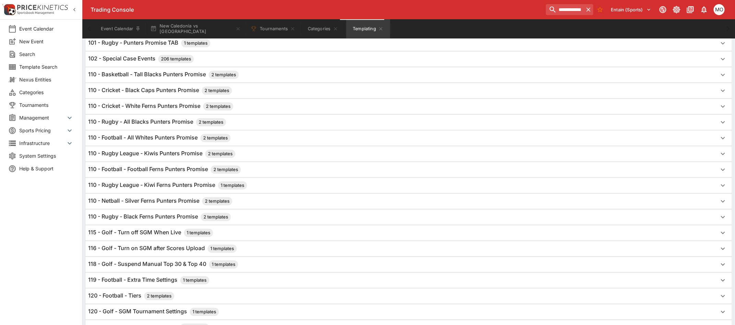
click at [167, 220] on h6 "110 - Rugby - Black Ferns Punters Promise 2 templates" at bounding box center [159, 217] width 143 height 8
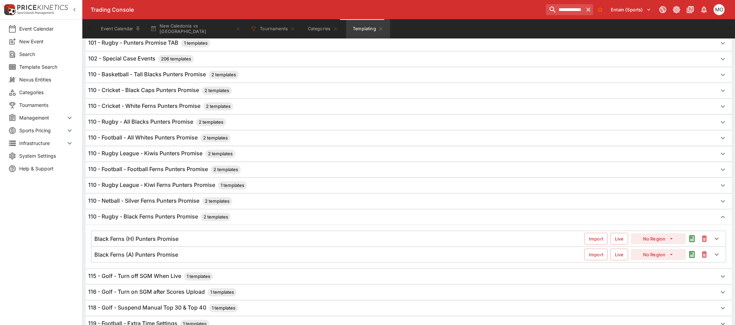
click at [191, 241] on div "Black Ferns (H) Punters Promise" at bounding box center [339, 238] width 490 height 7
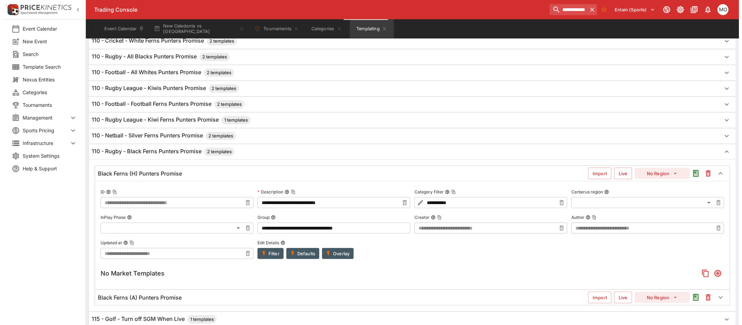
scroll to position [300, 0]
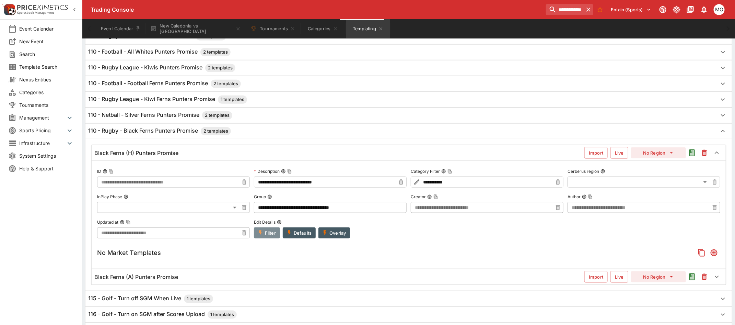
click at [263, 236] on icon "button" at bounding box center [260, 233] width 6 height 6
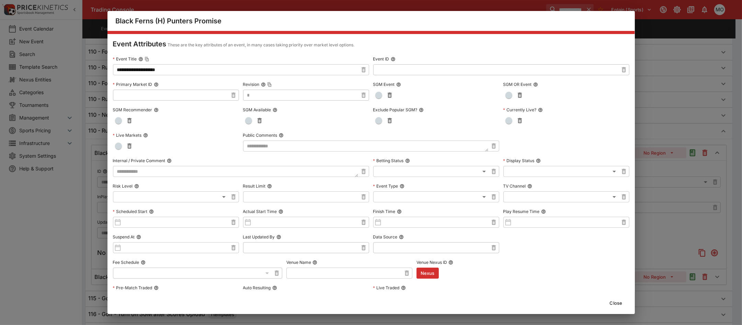
scroll to position [0, 0]
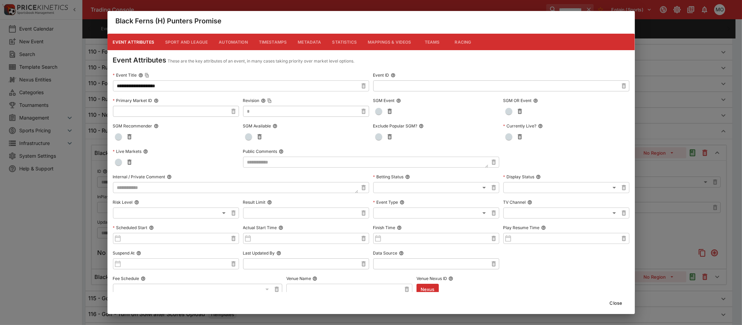
click at [617, 304] on button "Close" at bounding box center [616, 302] width 21 height 11
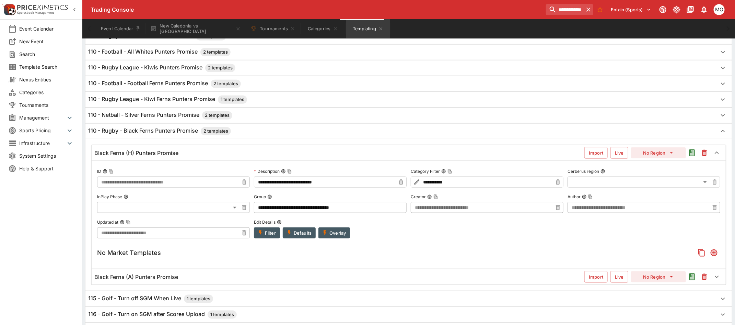
click at [274, 234] on button "Filter" at bounding box center [267, 232] width 26 height 11
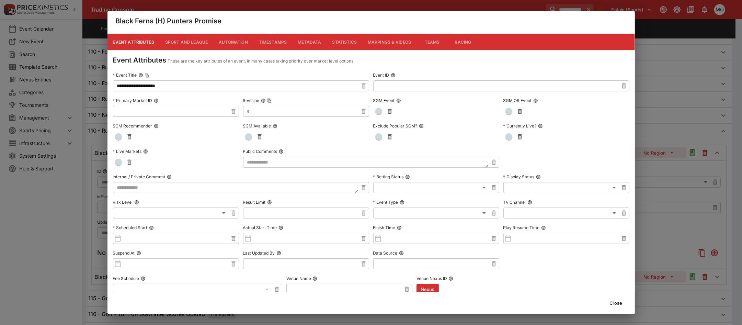
click at [308, 44] on button "Metadata" at bounding box center [309, 42] width 34 height 16
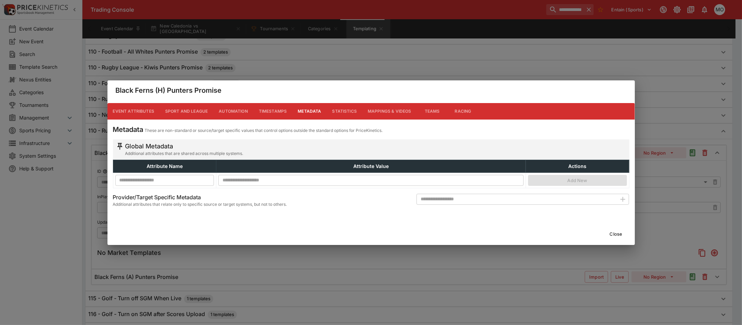
click at [139, 106] on button "Event Attributes" at bounding box center [133, 111] width 52 height 16
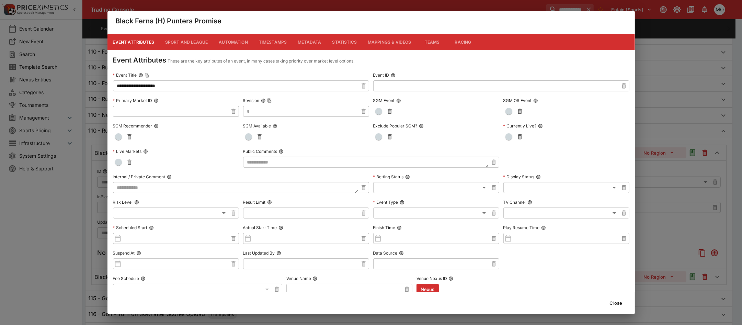
click at [613, 304] on button "Close" at bounding box center [616, 302] width 21 height 11
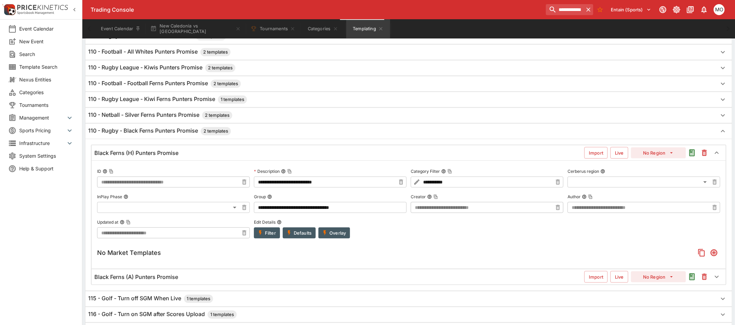
click at [272, 236] on button "Filter" at bounding box center [267, 232] width 26 height 11
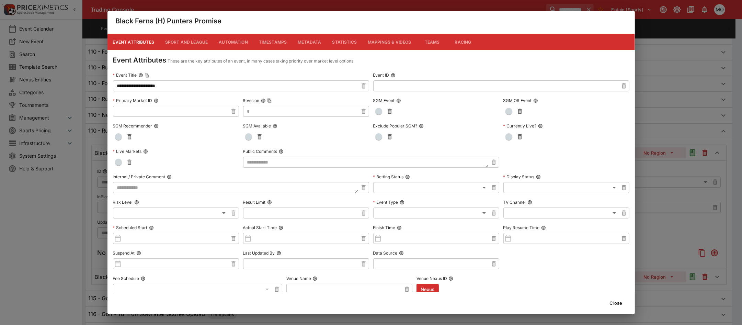
click at [171, 87] on input "**********" at bounding box center [235, 85] width 245 height 11
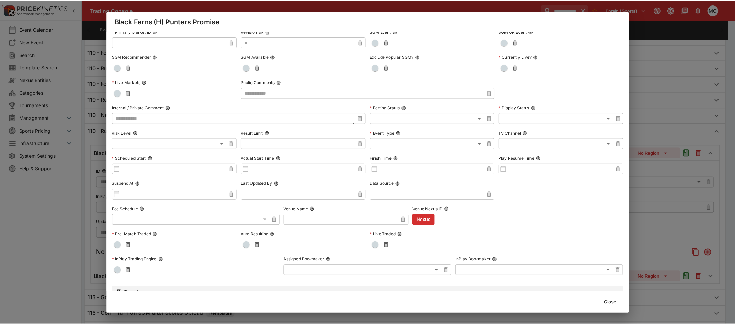
scroll to position [86, 0]
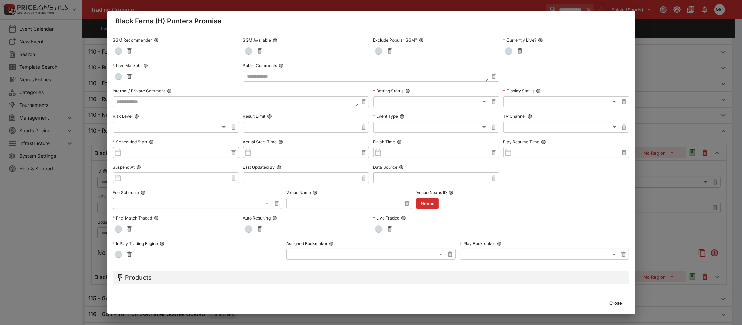
type input "**********"
click at [615, 302] on button "Close" at bounding box center [616, 302] width 21 height 11
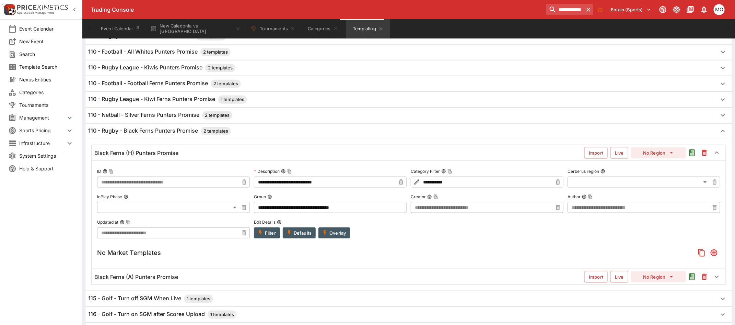
click at [185, 280] on div "Black Ferns (A) Punters Promise" at bounding box center [339, 276] width 490 height 7
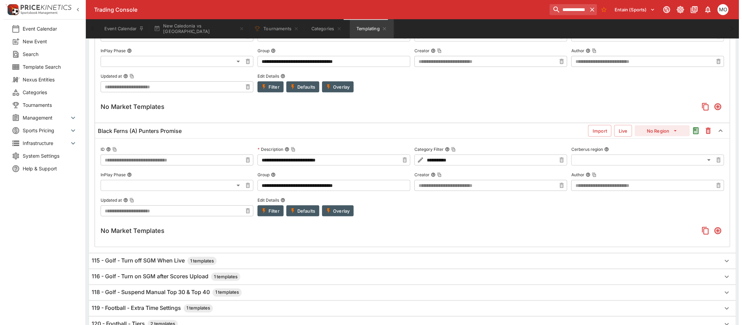
scroll to position [472, 0]
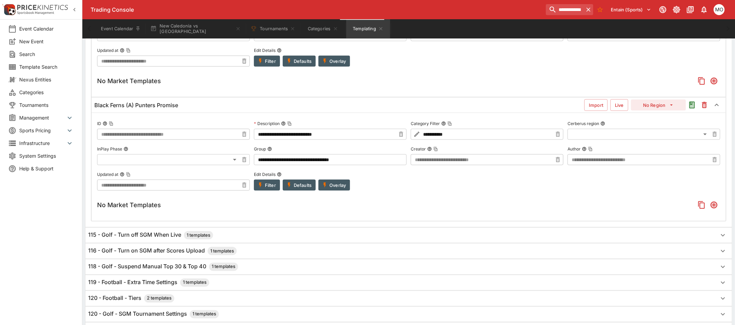
click at [263, 188] on icon "button" at bounding box center [260, 185] width 6 height 6
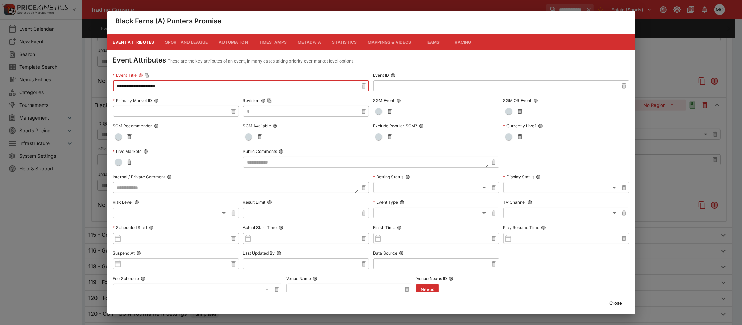
click at [124, 84] on input "**********" at bounding box center [235, 85] width 245 height 11
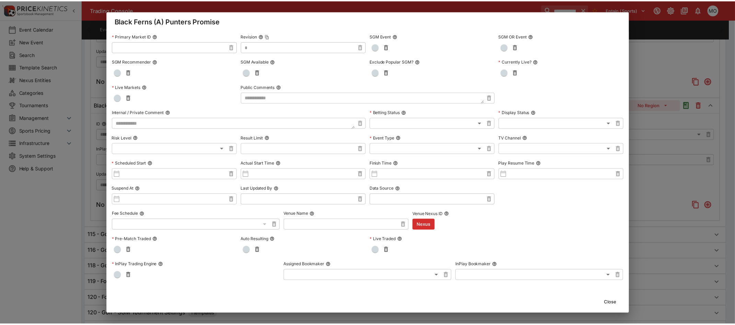
scroll to position [86, 0]
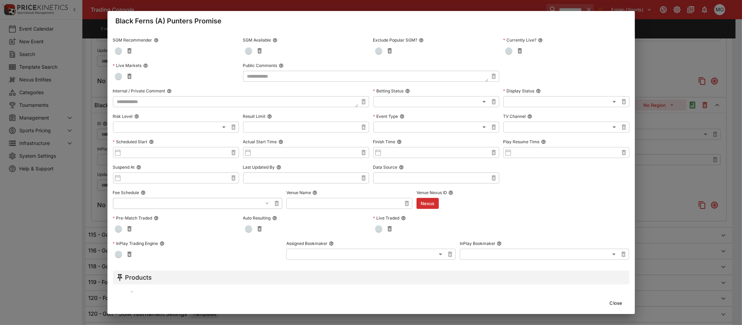
type input "**********"
click at [613, 300] on button "Close" at bounding box center [616, 302] width 21 height 11
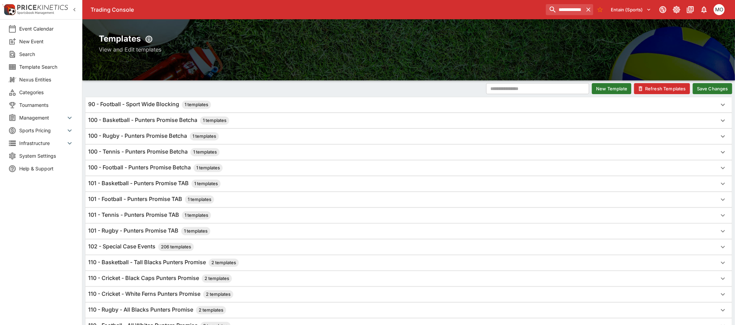
scroll to position [0, 0]
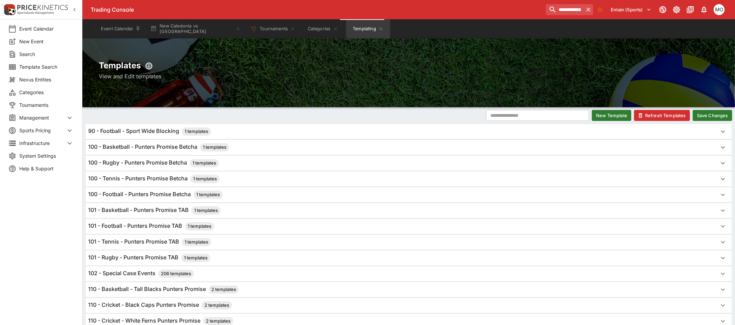
click at [709, 116] on button "Save Changes" at bounding box center [712, 115] width 39 height 11
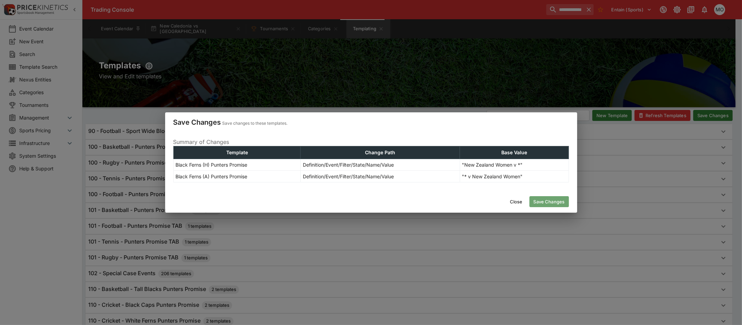
click at [531, 199] on button "Save Changes" at bounding box center [548, 201] width 39 height 11
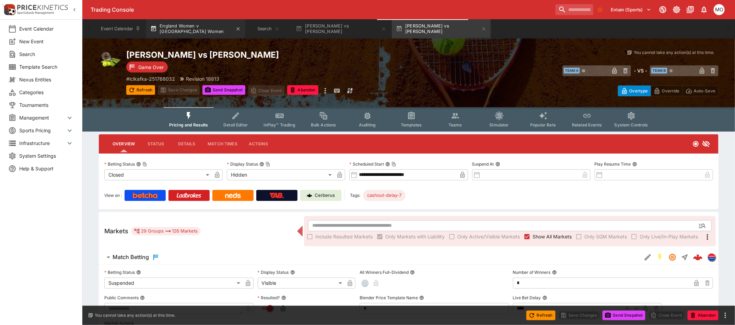
click at [198, 31] on button "England Women v [GEOGRAPHIC_DATA] Women" at bounding box center [195, 28] width 99 height 19
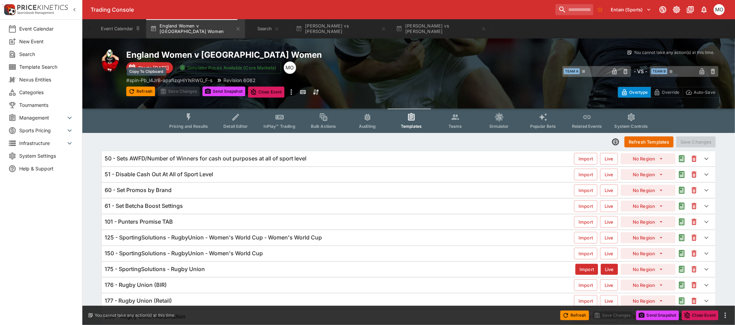
click at [167, 78] on p "# spin-Pb_l4JrB-apafIzqHiYNRWG_F-s" at bounding box center [169, 80] width 86 height 7
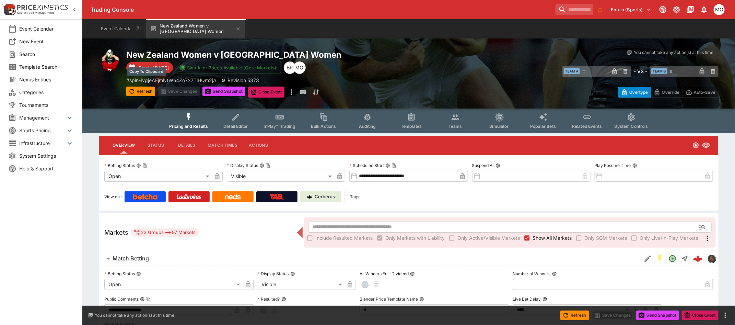
click at [169, 78] on p "# spin-IvgjeAFjmNtWh4Zo7x7TiHQm2jA" at bounding box center [171, 80] width 90 height 7
click at [408, 122] on button "Templates" at bounding box center [412, 120] width 44 height 24
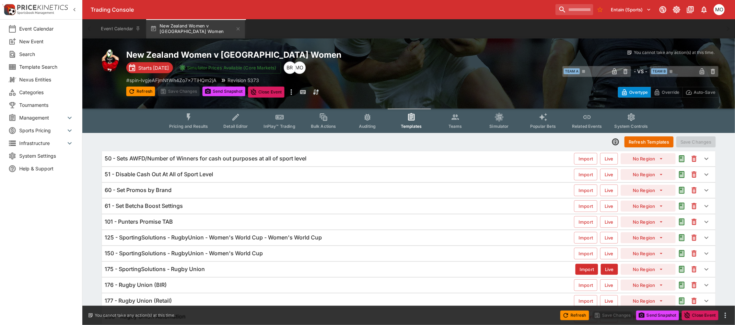
click at [188, 222] on div "101 - Punters Promise TAB" at bounding box center [340, 221] width 470 height 7
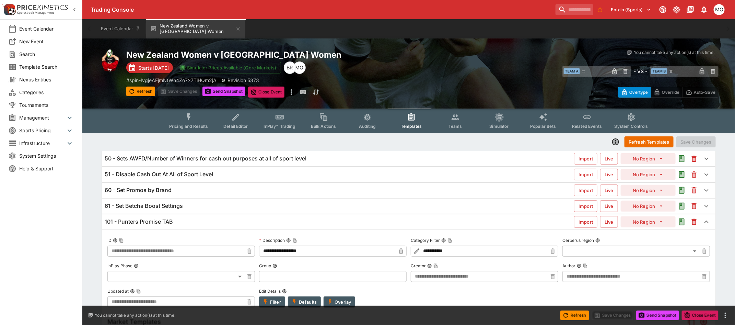
type input "**********"
click at [42, 91] on span "Categories" at bounding box center [46, 92] width 55 height 7
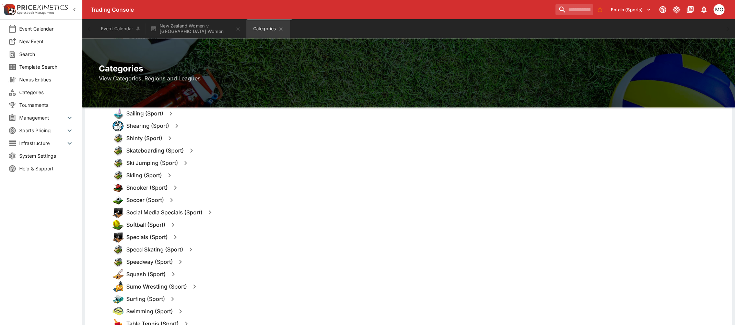
scroll to position [772, 0]
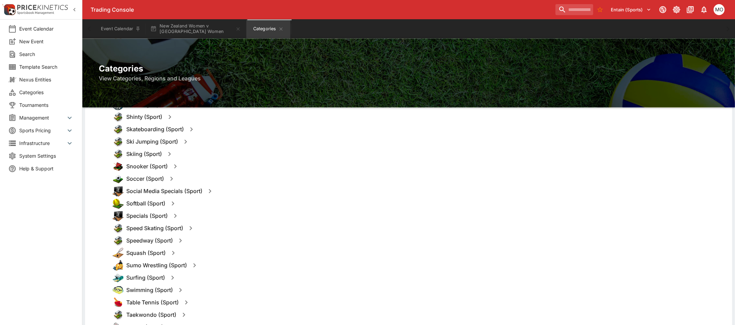
click at [172, 176] on icon "button" at bounding box center [172, 178] width 2 height 4
click at [235, 175] on button "Templates" at bounding box center [238, 178] width 31 height 11
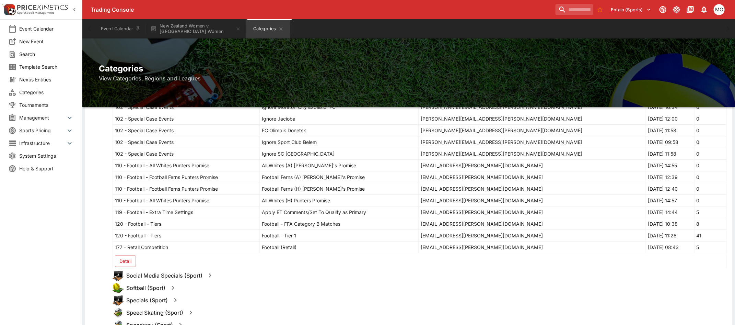
scroll to position [1459, 0]
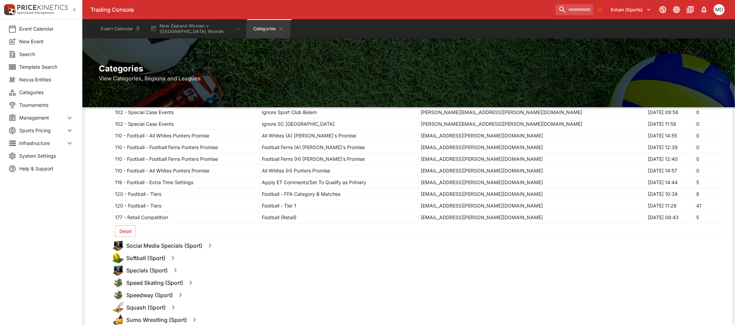
click at [131, 232] on button "Detail" at bounding box center [125, 231] width 21 height 12
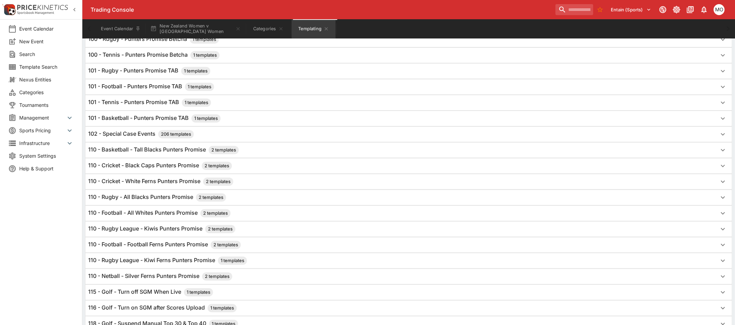
scroll to position [172, 0]
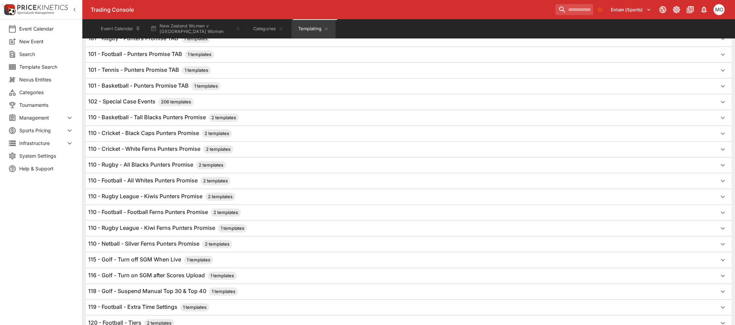
click at [163, 184] on h6 "110 - Football - All Whites Punters Promise 2 templates" at bounding box center [159, 181] width 142 height 8
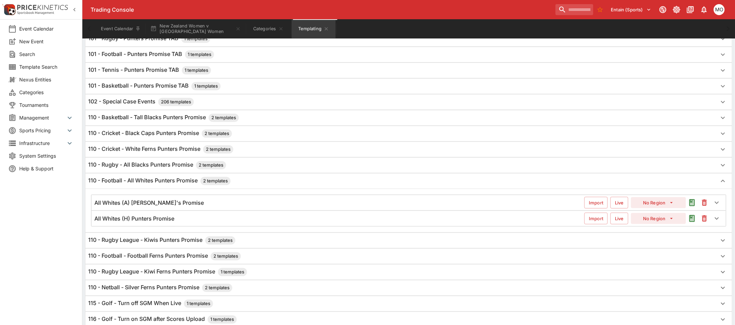
click at [197, 204] on div "All Whites (A) [PERSON_NAME]'s Promise" at bounding box center [339, 202] width 490 height 7
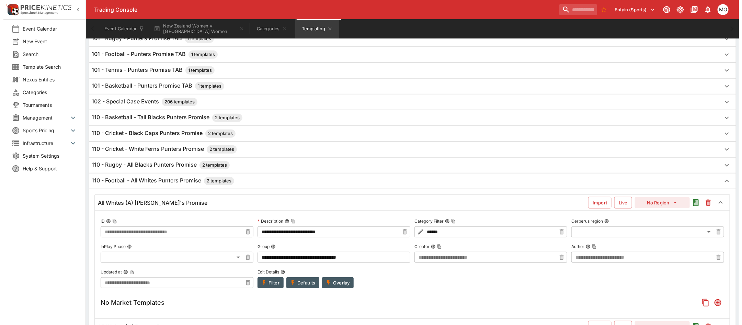
scroll to position [257, 0]
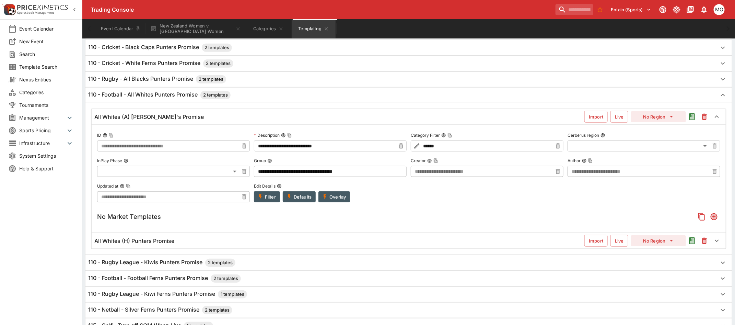
click at [268, 201] on button "Filter" at bounding box center [267, 196] width 26 height 11
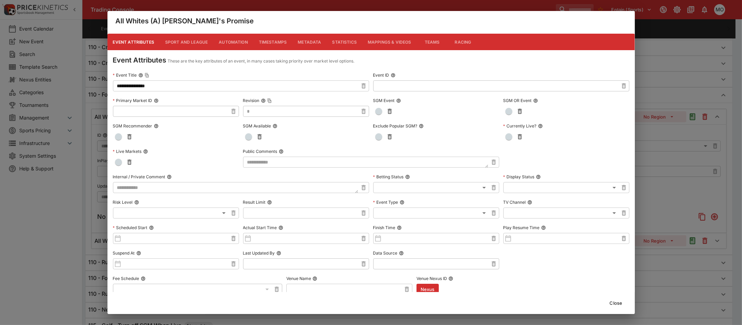
click at [309, 42] on button "Metadata" at bounding box center [309, 42] width 34 height 16
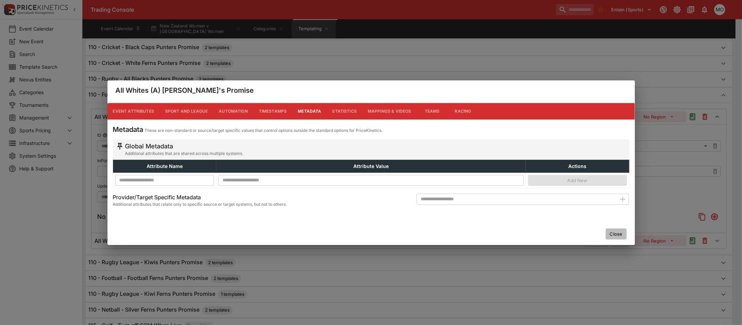
click at [611, 234] on button "Close" at bounding box center [616, 233] width 21 height 11
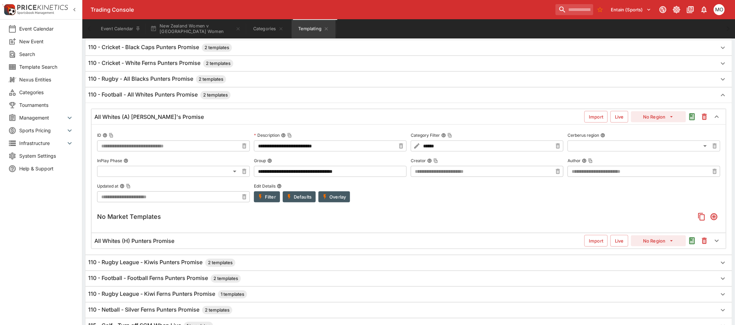
click at [270, 196] on button "Filter" at bounding box center [267, 196] width 26 height 11
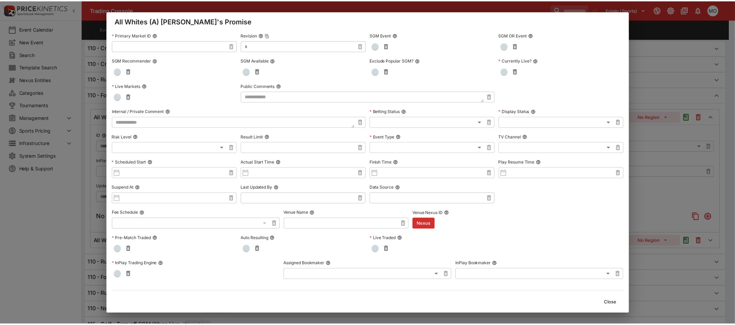
scroll to position [0, 0]
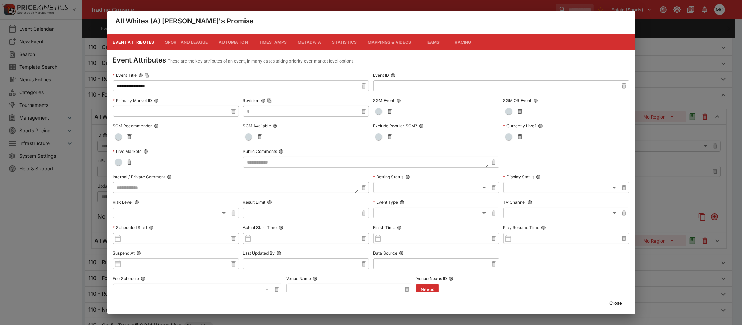
click at [617, 300] on button "Close" at bounding box center [616, 302] width 21 height 11
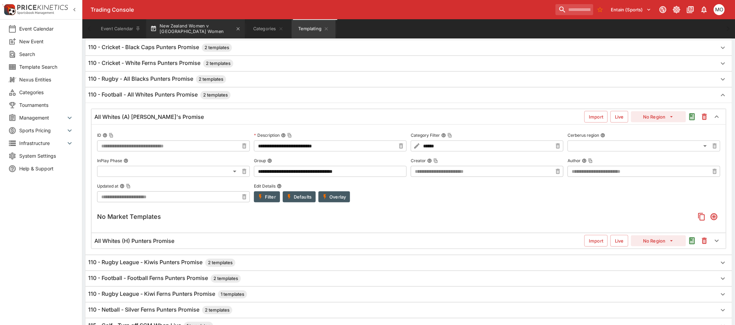
click at [196, 24] on button "New Zealand Women v Spain Women" at bounding box center [195, 28] width 99 height 19
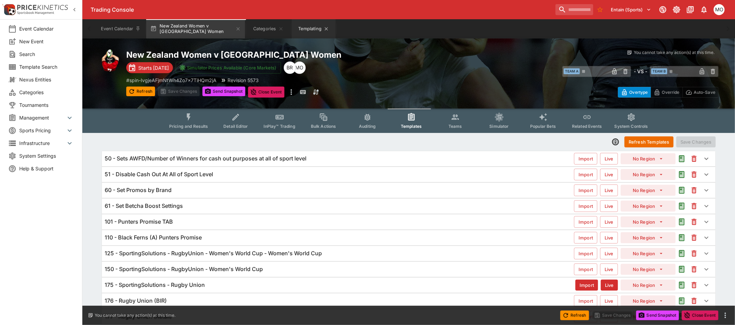
click at [305, 31] on button "Templating" at bounding box center [314, 28] width 44 height 19
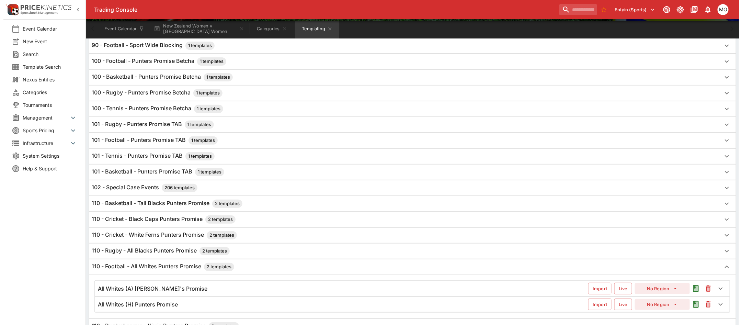
scroll to position [172, 0]
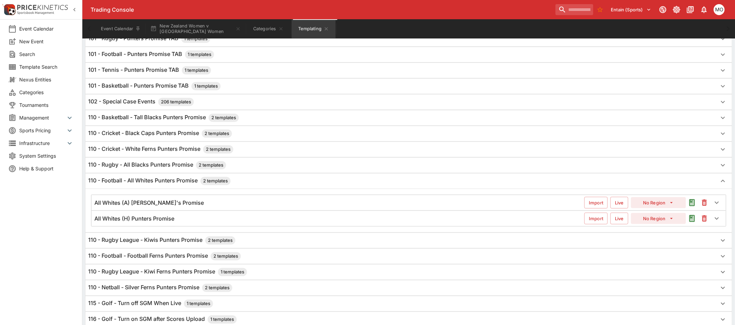
click at [167, 222] on h6 "All Whites (H) Punters Promise" at bounding box center [134, 218] width 80 height 7
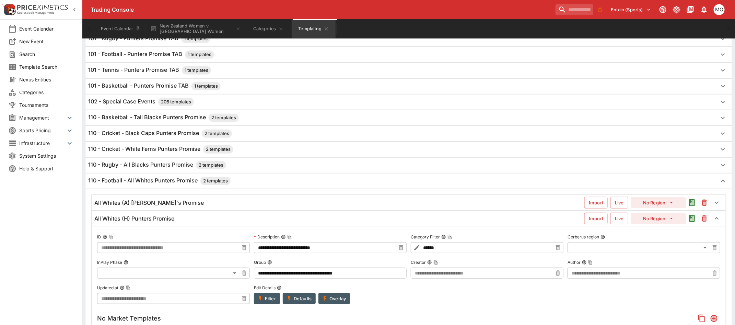
click at [268, 304] on button "Filter" at bounding box center [267, 298] width 26 height 11
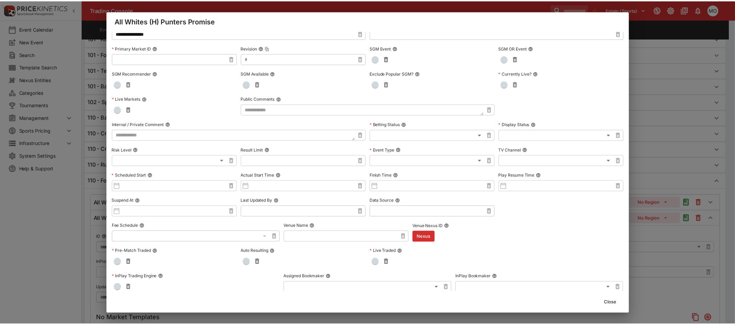
scroll to position [0, 0]
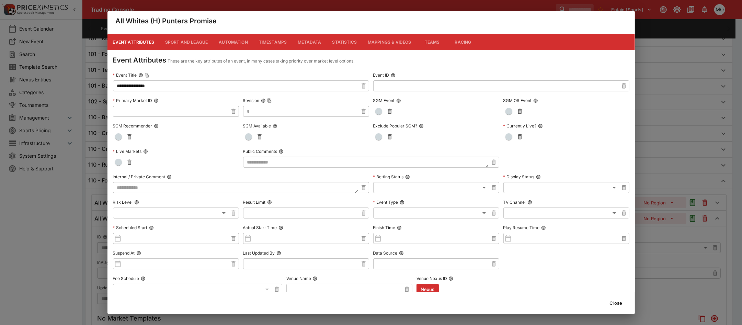
click at [302, 39] on button "Metadata" at bounding box center [309, 42] width 34 height 16
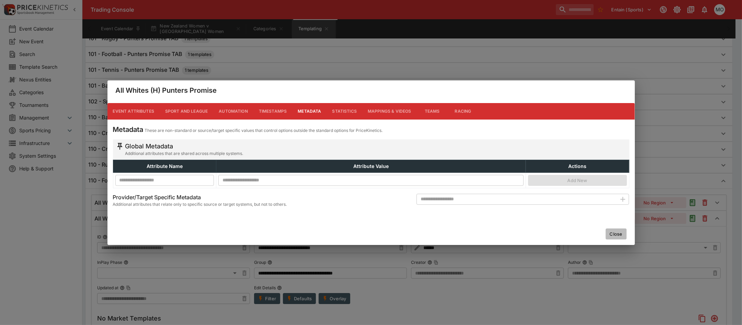
click at [616, 234] on button "Close" at bounding box center [616, 233] width 21 height 11
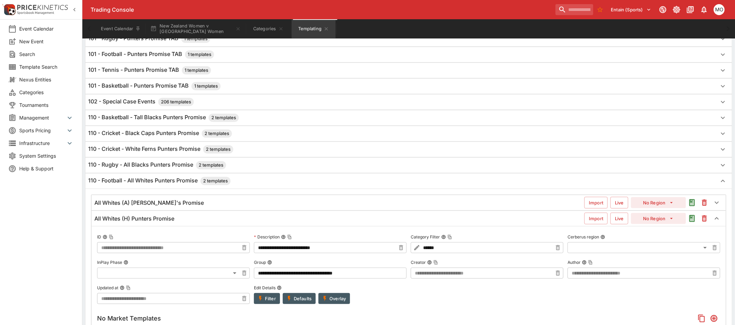
click at [182, 206] on div "All Whites (A) [PERSON_NAME]'s Promise" at bounding box center [339, 202] width 490 height 7
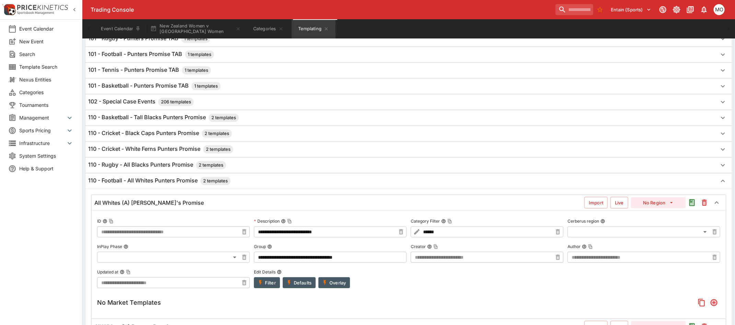
click at [269, 287] on button "Filter" at bounding box center [267, 282] width 26 height 11
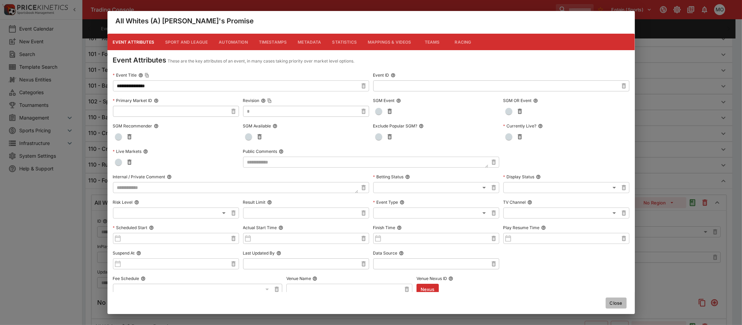
click at [614, 301] on button "Close" at bounding box center [616, 302] width 21 height 11
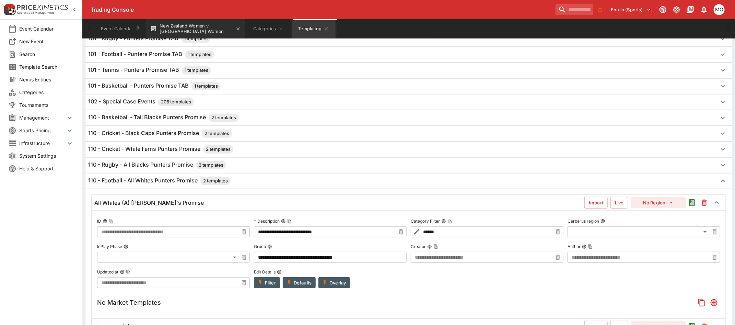
click at [186, 23] on button "New Zealand Women v Spain Women" at bounding box center [195, 28] width 99 height 19
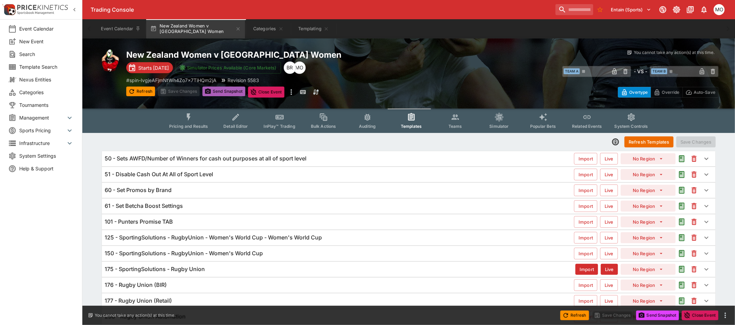
click at [210, 93] on icon "button" at bounding box center [208, 91] width 7 height 7
click at [213, 239] on h6 "125 - SportingSolutions - RugbyUnion - Women's World Cup - Women's World Cup" at bounding box center [213, 237] width 217 height 7
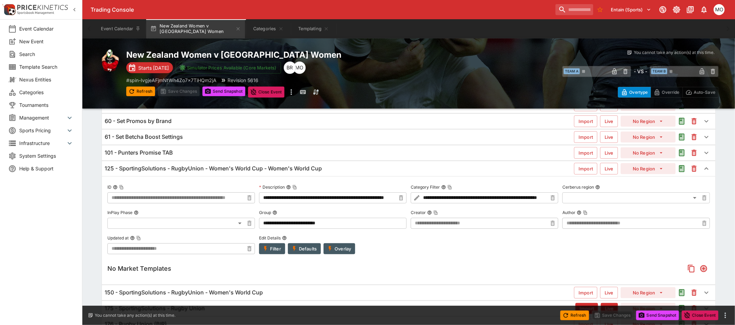
scroll to position [86, 0]
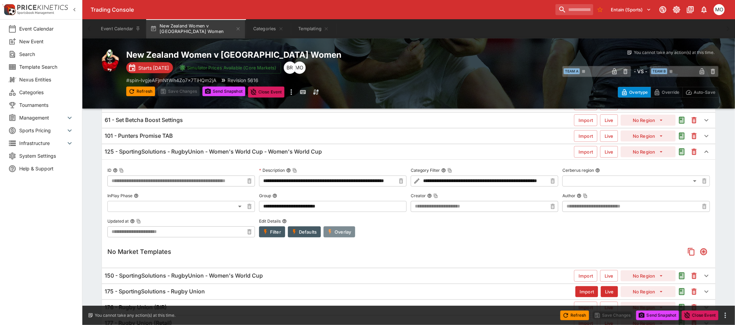
click at [340, 233] on button "Overlay" at bounding box center [340, 231] width 32 height 11
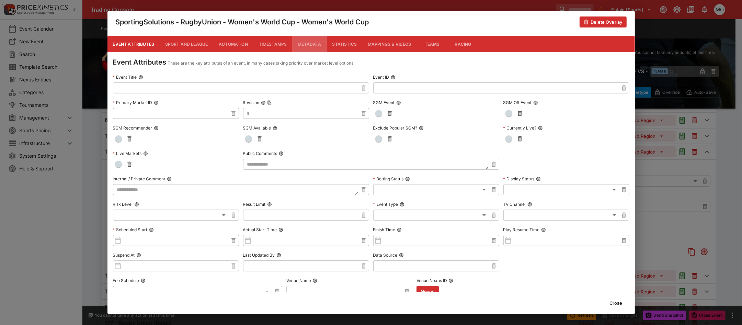
click at [316, 42] on button "Metadata" at bounding box center [309, 44] width 34 height 16
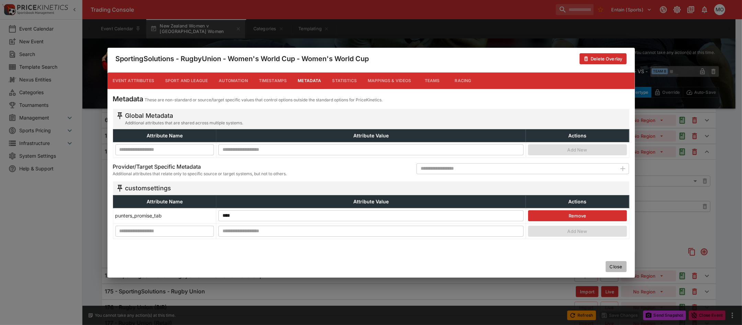
click at [623, 266] on button "Close" at bounding box center [616, 266] width 21 height 11
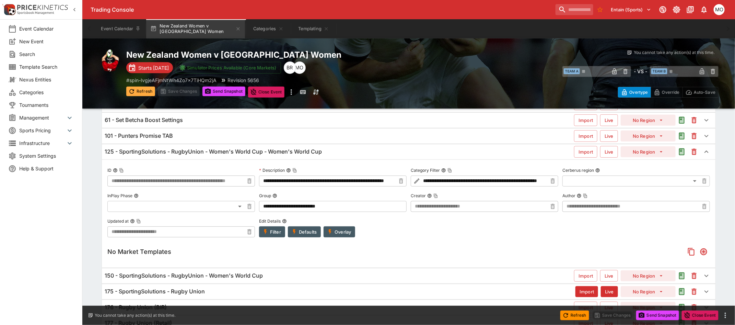
click at [132, 90] on icon "button" at bounding box center [131, 91] width 7 height 7
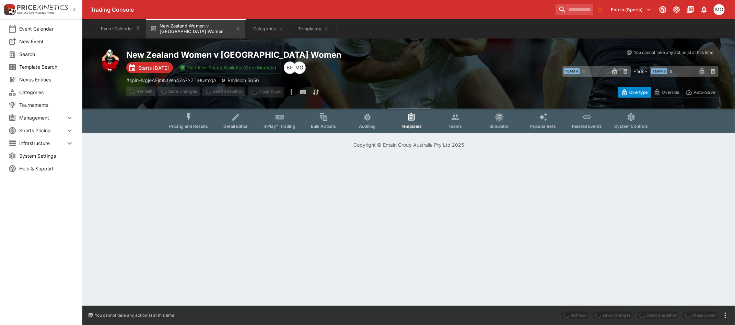
scroll to position [0, 0]
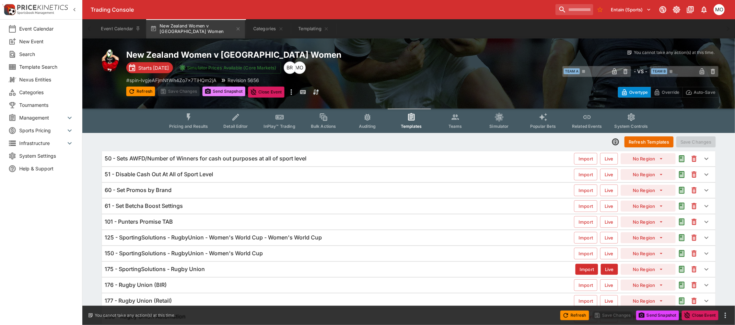
click at [234, 93] on button "Send Snapshot" at bounding box center [224, 92] width 43 height 10
click at [217, 93] on button "Send Snapshot" at bounding box center [224, 92] width 43 height 10
click at [149, 93] on button "Refresh" at bounding box center [140, 92] width 29 height 10
drag, startPoint x: 128, startPoint y: 53, endPoint x: 210, endPoint y: 58, distance: 82.9
click at [210, 58] on h2 "New Zealand Women v Spain Women" at bounding box center [274, 54] width 296 height 11
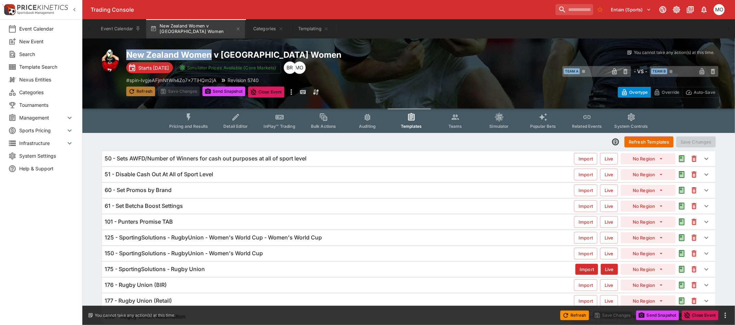
click at [146, 89] on button "Refresh" at bounding box center [140, 92] width 29 height 10
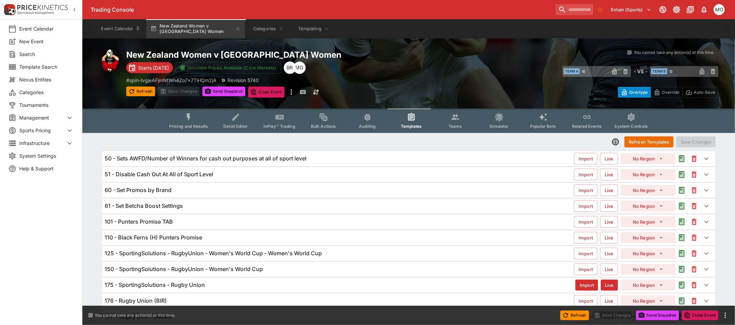
click at [229, 238] on div "110 - Black Ferns (H) Punters Promise" at bounding box center [340, 237] width 470 height 7
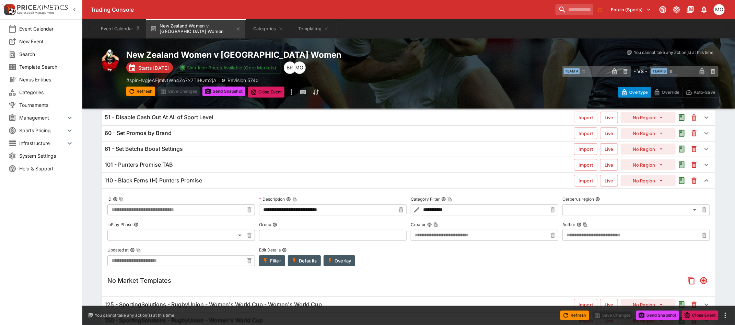
scroll to position [86, 0]
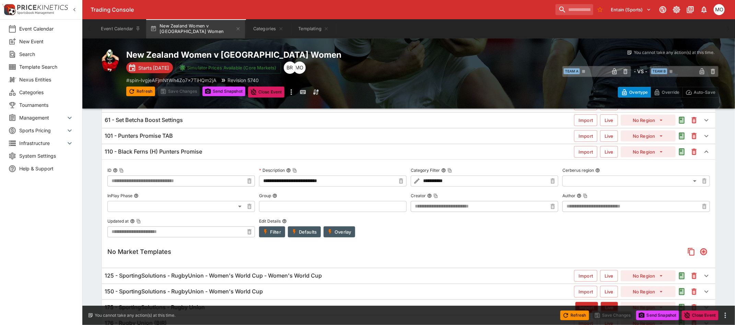
click at [337, 234] on button "Overlay" at bounding box center [340, 231] width 32 height 11
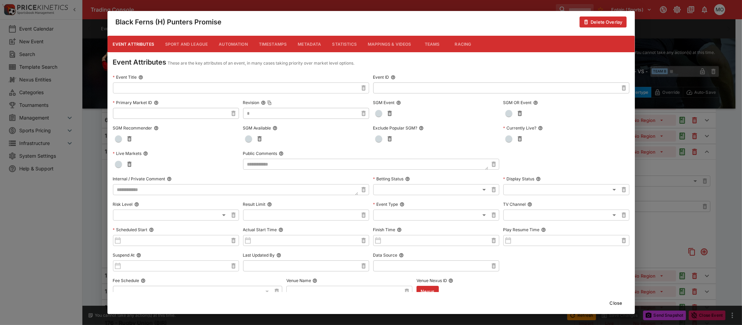
click at [304, 41] on button "Metadata" at bounding box center [309, 44] width 34 height 16
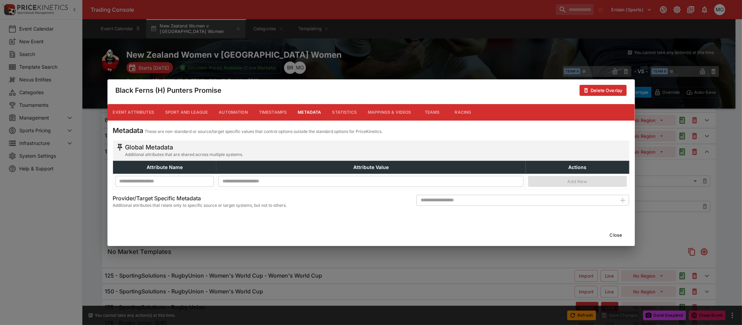
click at [457, 200] on input "text" at bounding box center [516, 200] width 200 height 11
type input "**********"
click at [622, 203] on icon "button" at bounding box center [623, 200] width 8 height 8
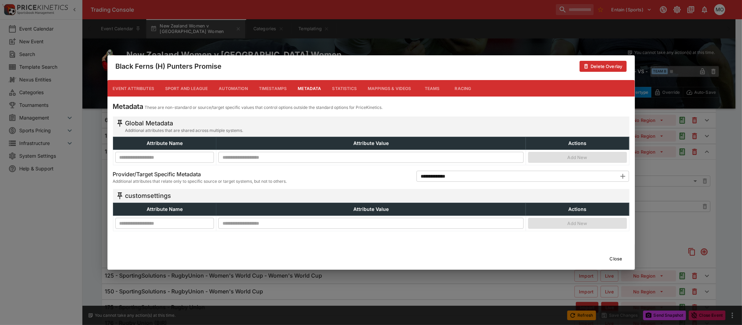
click at [138, 221] on input "text" at bounding box center [164, 223] width 99 height 11
type input "**********"
click at [261, 226] on input "text" at bounding box center [370, 223] width 305 height 11
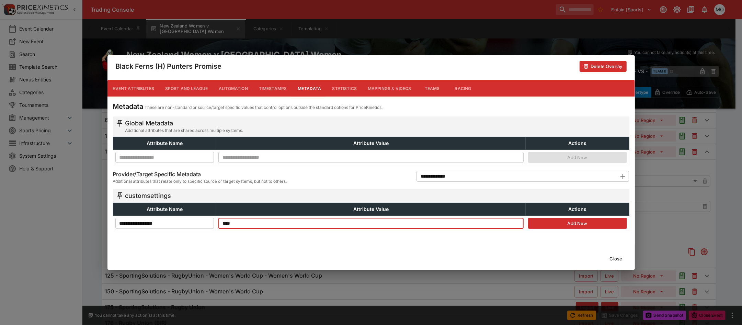
type input "****"
click at [617, 257] on button "Close" at bounding box center [616, 258] width 21 height 11
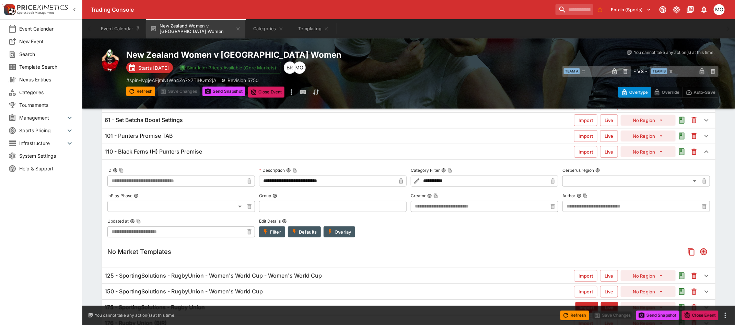
click at [349, 234] on button "Overlay" at bounding box center [340, 231] width 32 height 11
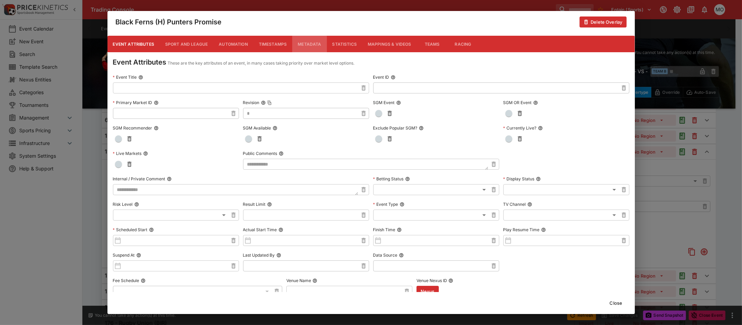
click at [302, 45] on button "Metadata" at bounding box center [309, 44] width 34 height 16
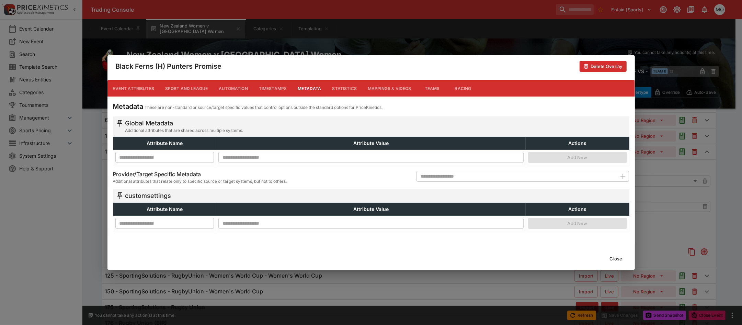
click at [619, 260] on button "Close" at bounding box center [616, 258] width 21 height 11
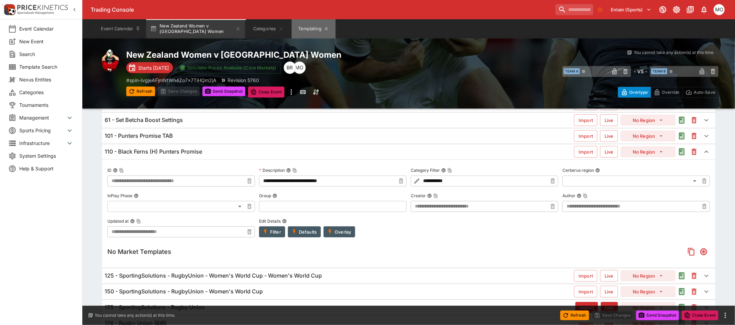
click at [311, 28] on button "Templating" at bounding box center [314, 28] width 44 height 19
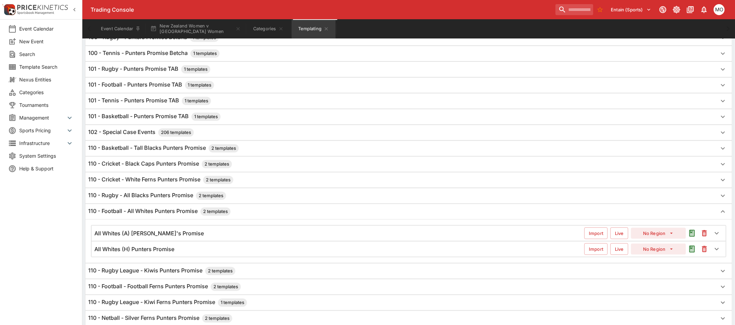
scroll to position [172, 0]
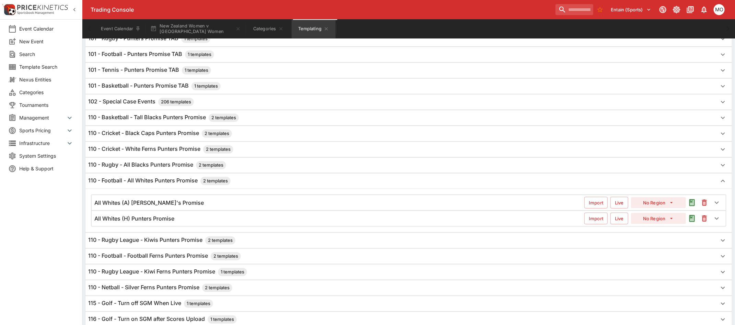
click at [172, 204] on h6 "All Whites (A) [PERSON_NAME]'s Promise" at bounding box center [148, 202] width 109 height 7
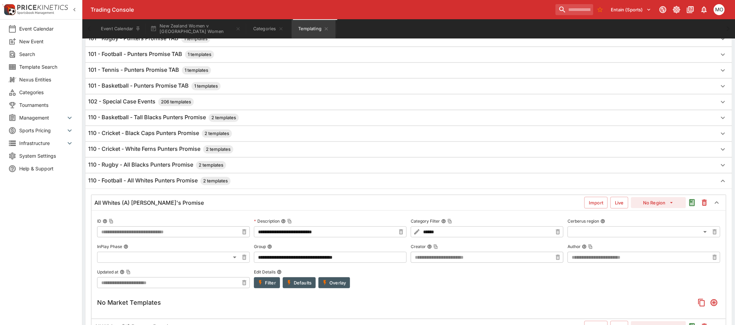
scroll to position [257, 0]
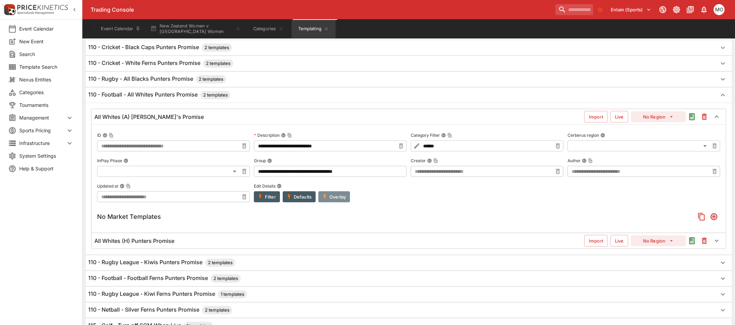
click at [338, 198] on button "Overlay" at bounding box center [335, 196] width 32 height 11
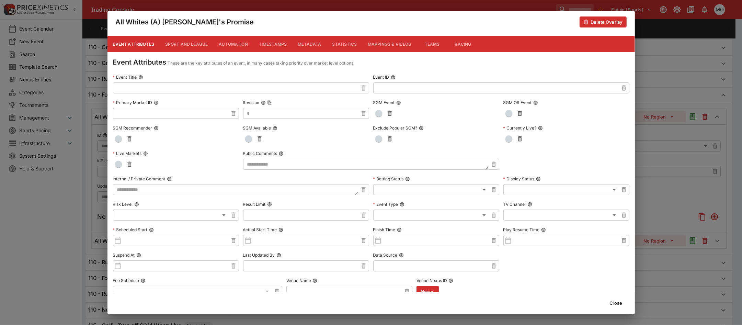
click at [312, 45] on button "Metadata" at bounding box center [309, 44] width 34 height 16
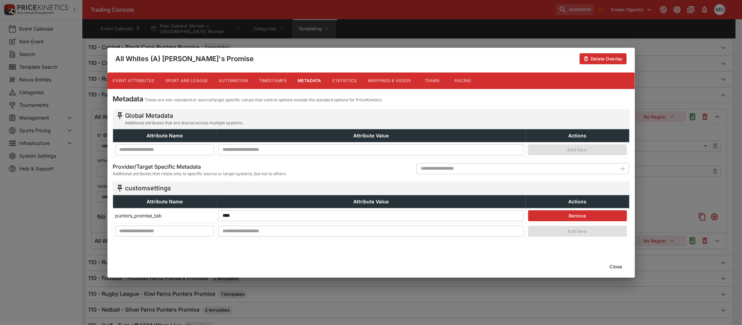
click at [626, 264] on button "Close" at bounding box center [616, 266] width 21 height 11
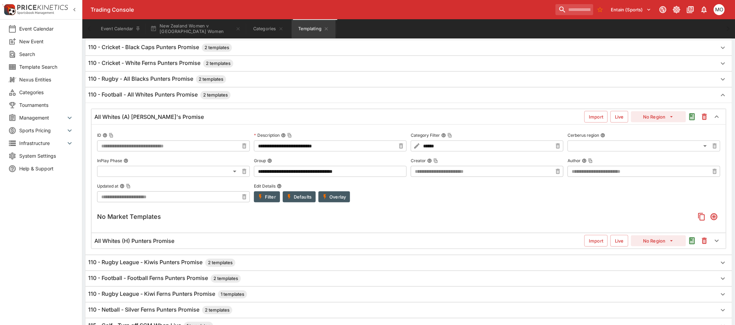
click at [215, 247] on div "All Whites (H) Punters Promise Import Live No Region" at bounding box center [409, 240] width 634 height 15
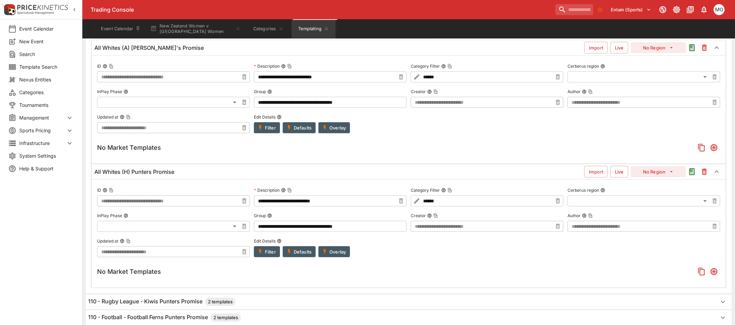
scroll to position [343, 0]
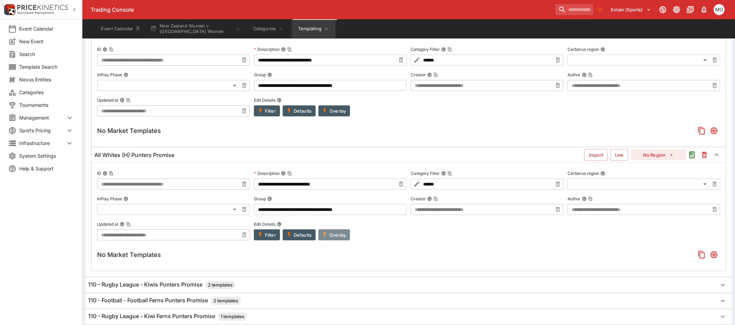
click at [334, 239] on button "Overlay" at bounding box center [335, 234] width 32 height 11
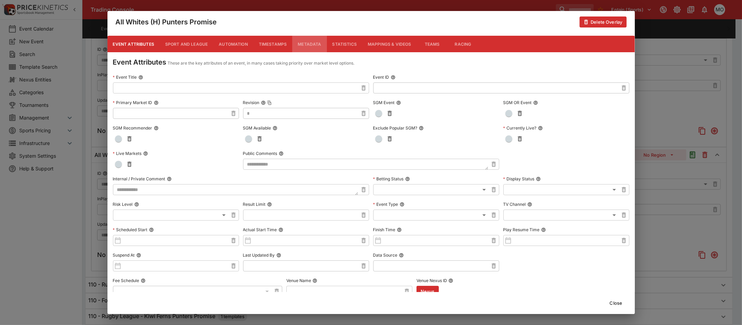
click at [312, 46] on button "Metadata" at bounding box center [309, 44] width 34 height 16
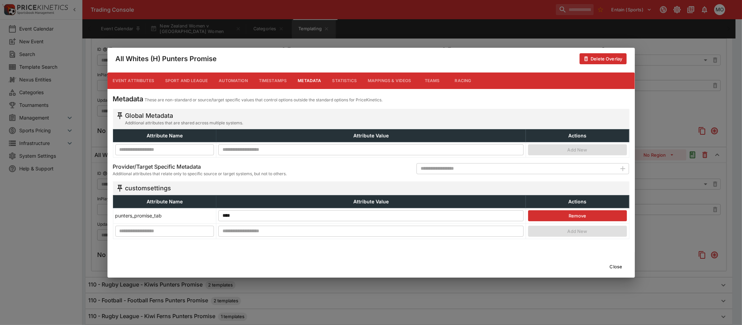
click at [614, 266] on button "Close" at bounding box center [616, 266] width 21 height 11
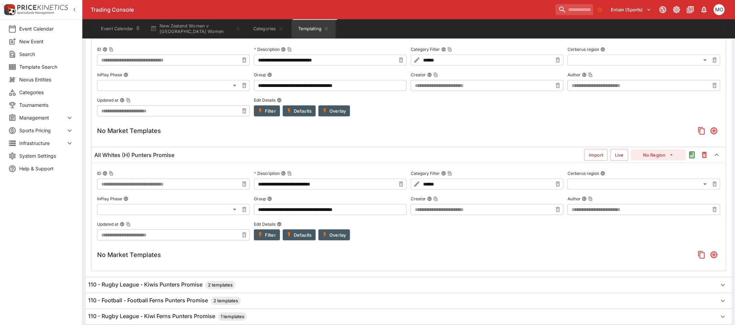
scroll to position [0, 0]
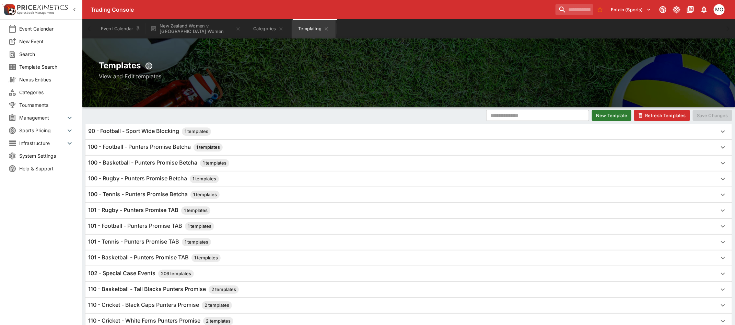
click at [644, 113] on icon "button" at bounding box center [641, 115] width 6 height 6
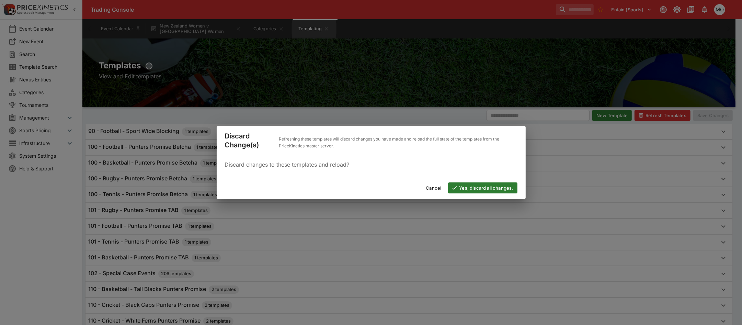
click at [488, 190] on button "Yes, discard all changes." at bounding box center [482, 187] width 69 height 11
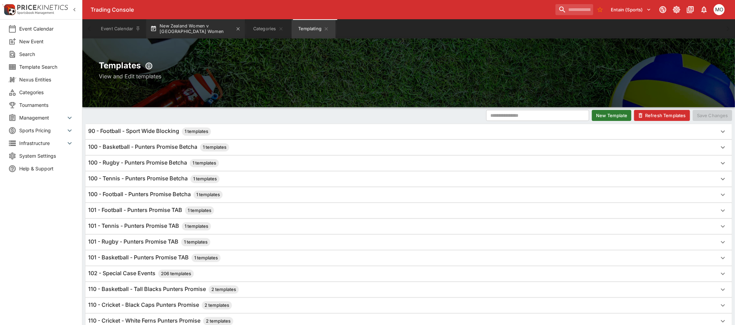
click at [179, 25] on button "New Zealand Women v Spain Women" at bounding box center [195, 28] width 99 height 19
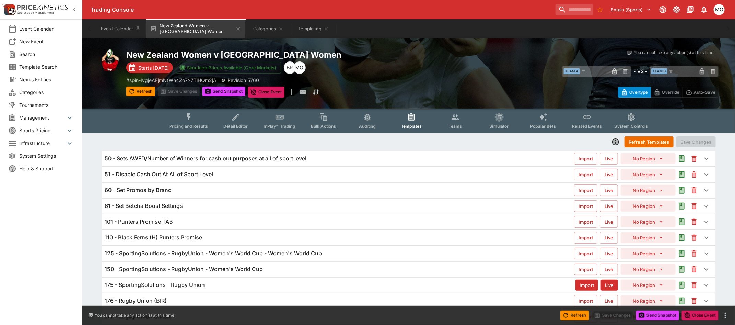
click at [214, 234] on div "110 - Black Ferns (H) Punters Promise" at bounding box center [340, 237] width 470 height 7
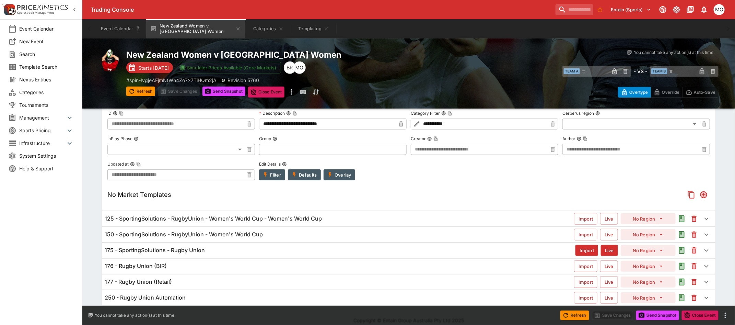
scroll to position [151, 0]
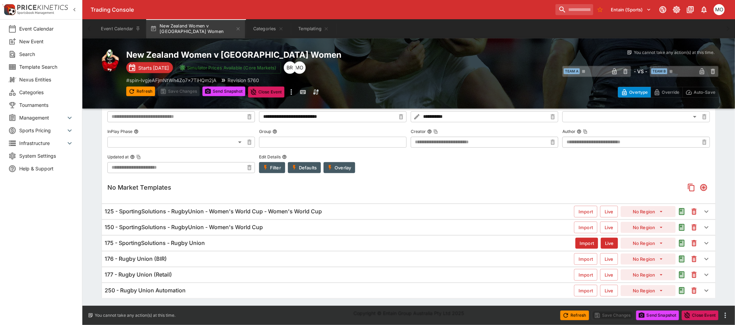
click at [356, 169] on div "Filter Defaults Overlay" at bounding box center [333, 167] width 148 height 11
click at [349, 167] on button "Overlay" at bounding box center [340, 167] width 32 height 11
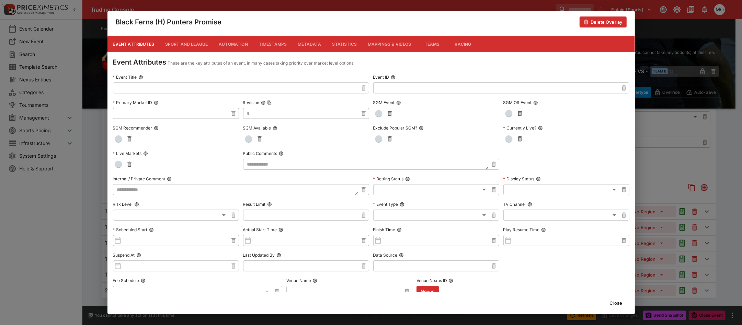
click at [311, 44] on button "Metadata" at bounding box center [309, 44] width 34 height 16
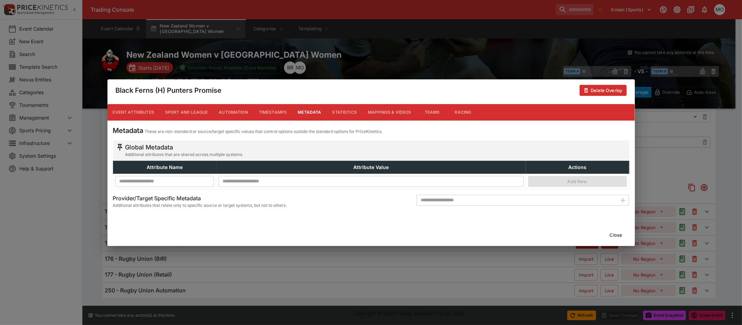
click at [621, 232] on button "Close" at bounding box center [616, 234] width 21 height 11
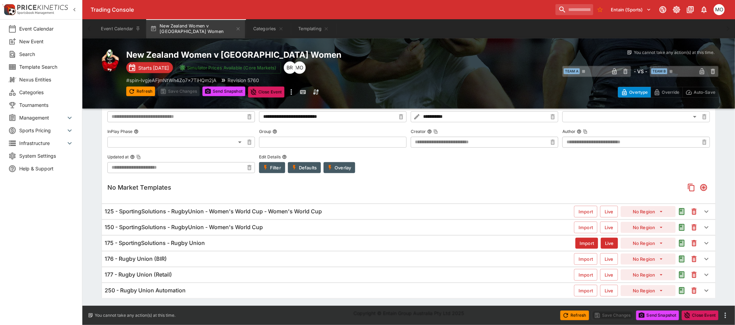
click at [235, 211] on h6 "125 - SportingSolutions - RugbyUnion - Women's World Cup - Women's World Cup" at bounding box center [213, 211] width 217 height 7
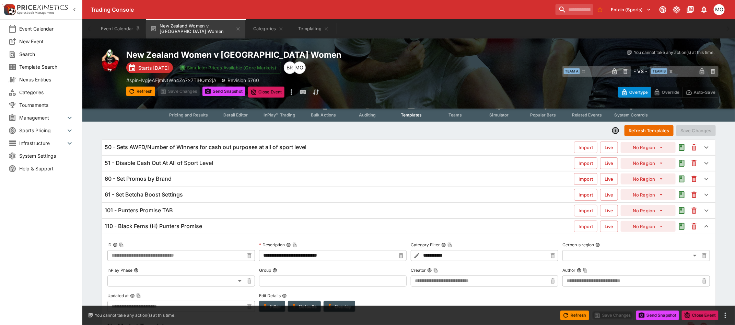
scroll to position [0, 0]
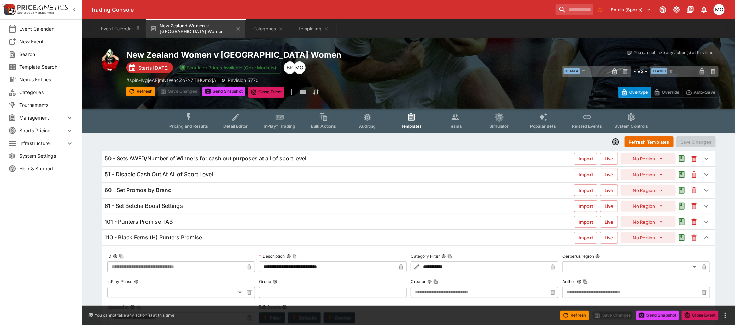
click at [196, 217] on div "101 - Punters Promise TAB Import Live No Region" at bounding box center [409, 221] width 614 height 15
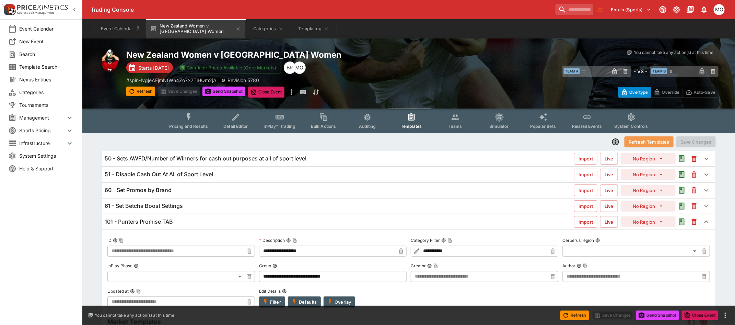
click at [658, 138] on button "Refresh Templates" at bounding box center [649, 141] width 49 height 11
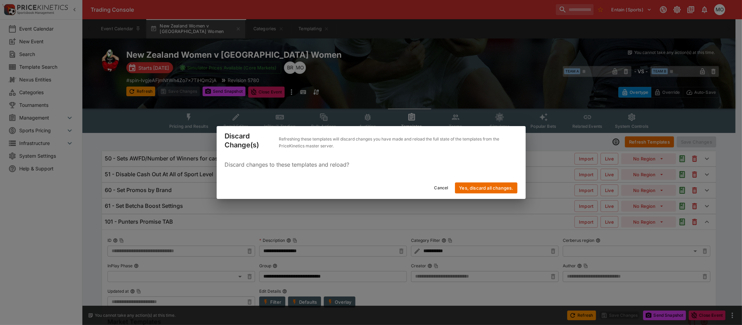
click at [479, 186] on button "Yes, discard all changes." at bounding box center [486, 187] width 62 height 11
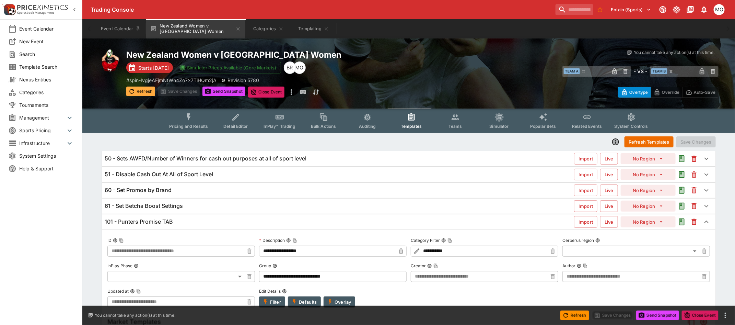
click at [136, 89] on button "Refresh" at bounding box center [140, 92] width 29 height 10
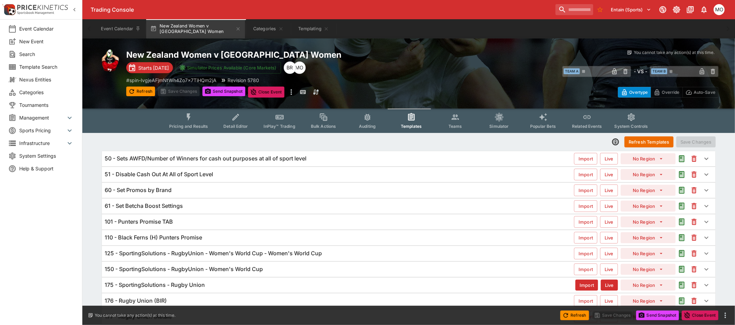
click at [190, 234] on h6 "110 - Black Ferns (H) Punters Promise" at bounding box center [153, 237] width 97 height 7
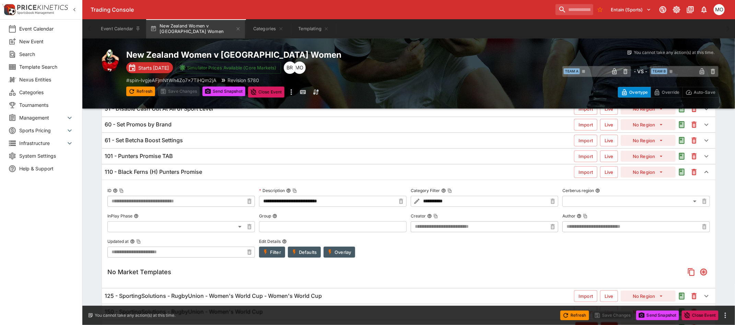
scroll to position [86, 0]
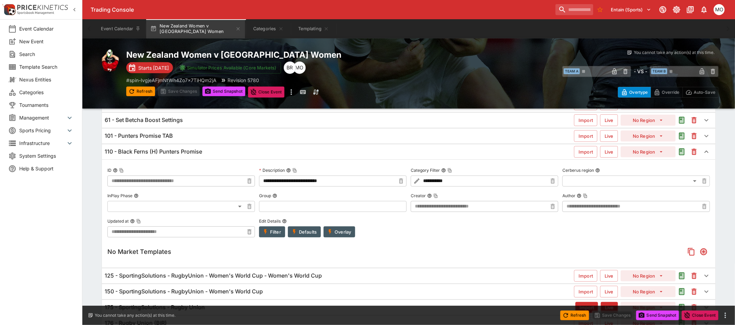
click at [335, 231] on button "Overlay" at bounding box center [340, 231] width 32 height 11
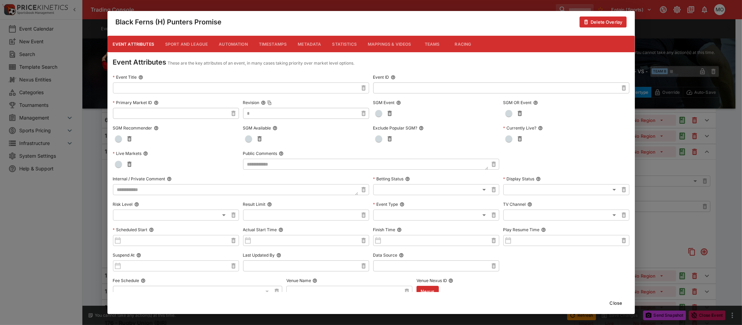
click at [310, 42] on button "Metadata" at bounding box center [309, 44] width 34 height 16
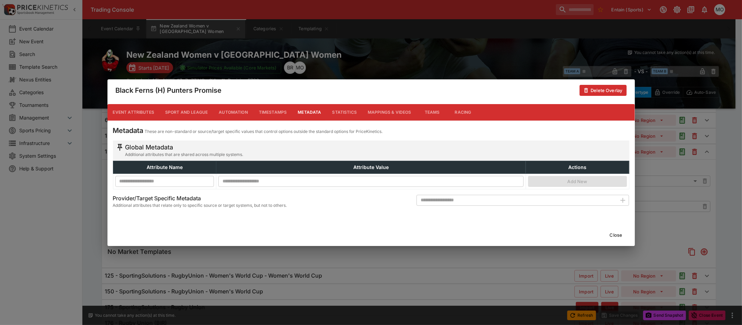
click at [576, 201] on input "text" at bounding box center [516, 200] width 200 height 11
type input "**********"
click at [622, 198] on icon "button" at bounding box center [623, 200] width 8 height 8
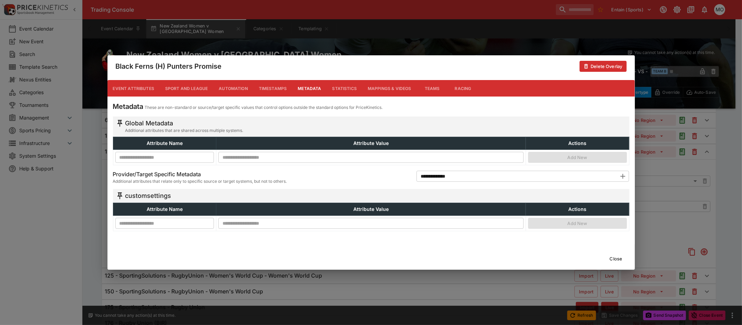
click at [164, 221] on input "text" at bounding box center [164, 223] width 99 height 11
type input "**********"
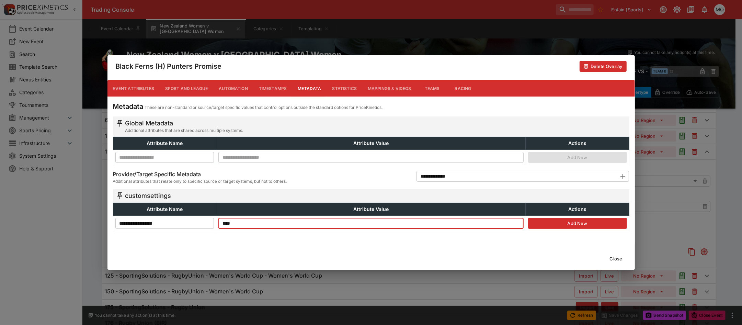
type input "****"
click at [566, 223] on button "Add New" at bounding box center [577, 223] width 99 height 11
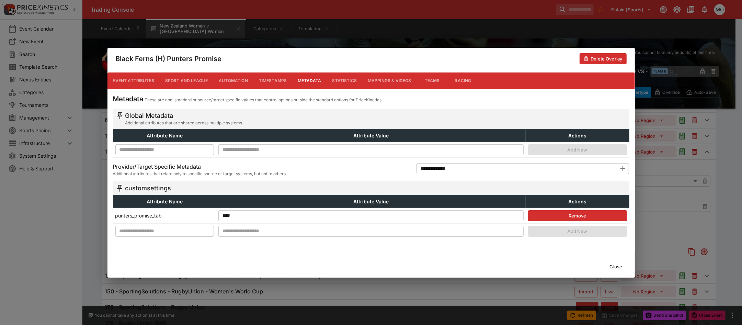
click at [615, 263] on button "Close" at bounding box center [616, 266] width 21 height 11
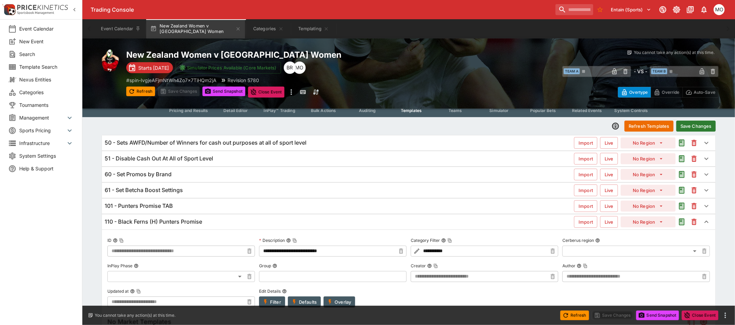
scroll to position [0, 0]
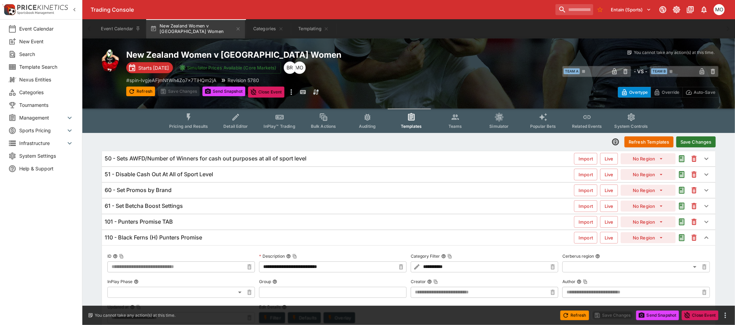
click at [700, 139] on button "Save Changes" at bounding box center [696, 141] width 39 height 11
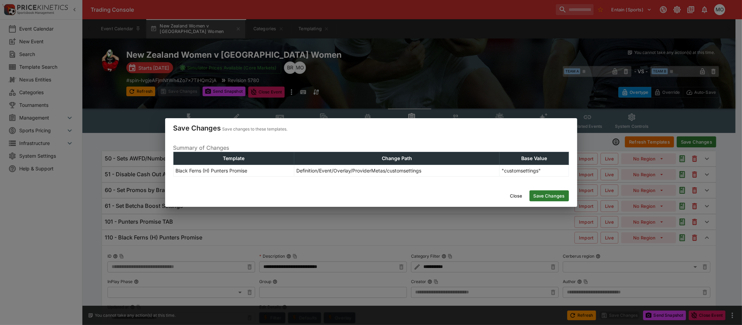
click at [558, 192] on button "Save Changes" at bounding box center [548, 195] width 39 height 11
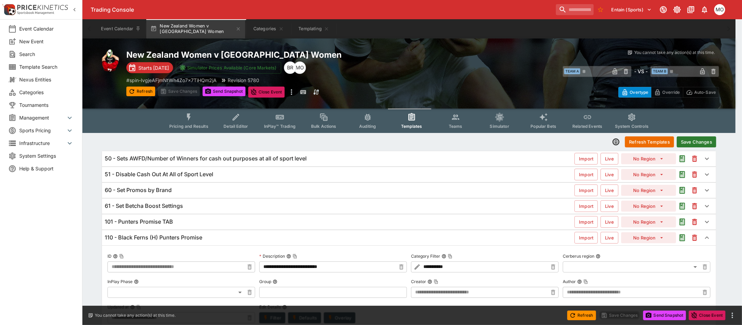
type input "**********"
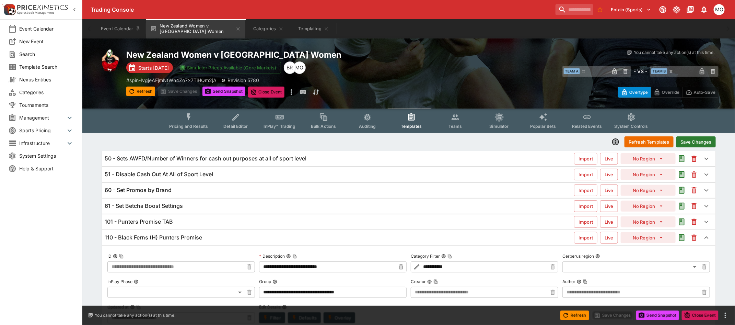
type input "**********"
click at [638, 141] on button "Refresh Templates" at bounding box center [649, 141] width 49 height 11
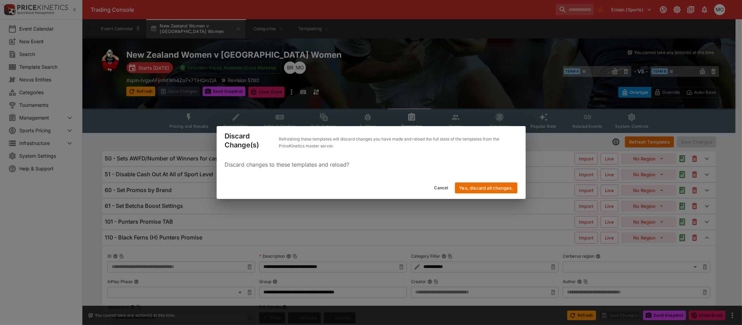
click at [493, 185] on button "Yes, discard all changes." at bounding box center [486, 187] width 62 height 11
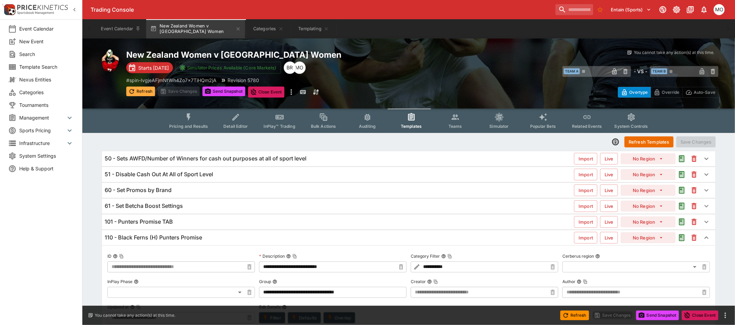
click at [140, 93] on button "Refresh" at bounding box center [140, 92] width 29 height 10
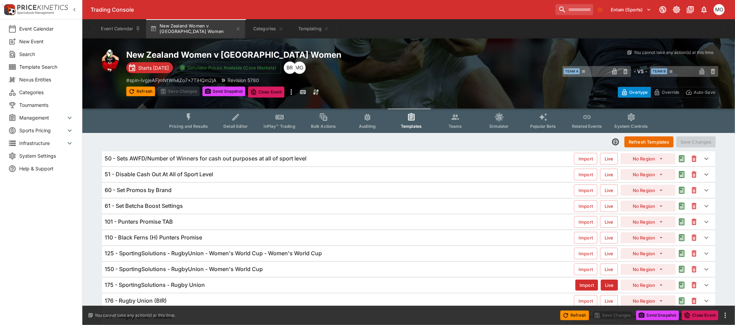
click at [177, 236] on h6 "110 - Black Ferns (H) Punters Promise" at bounding box center [153, 237] width 97 height 7
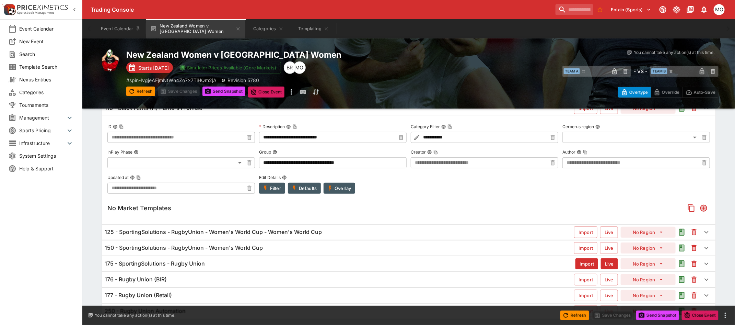
scroll to position [151, 0]
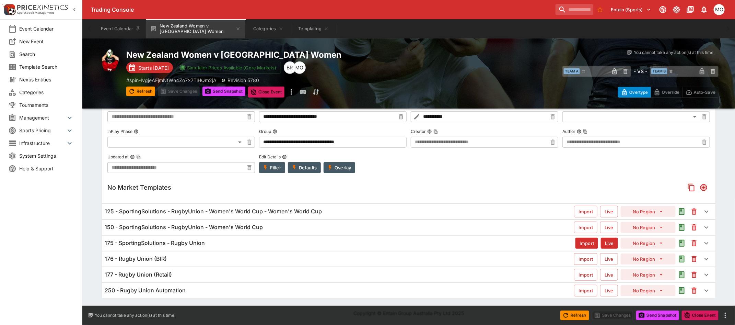
click at [340, 167] on button "Overlay" at bounding box center [340, 167] width 32 height 11
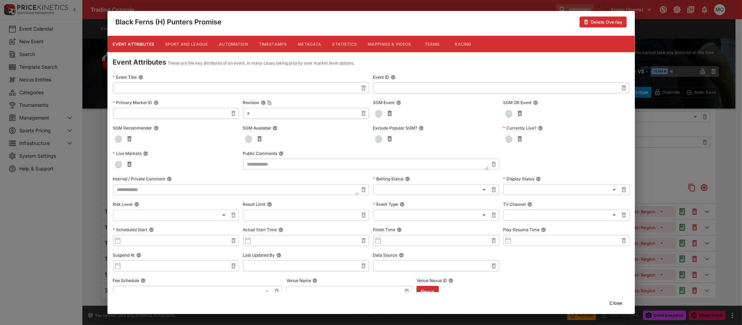
click at [311, 41] on button "Metadata" at bounding box center [309, 44] width 34 height 16
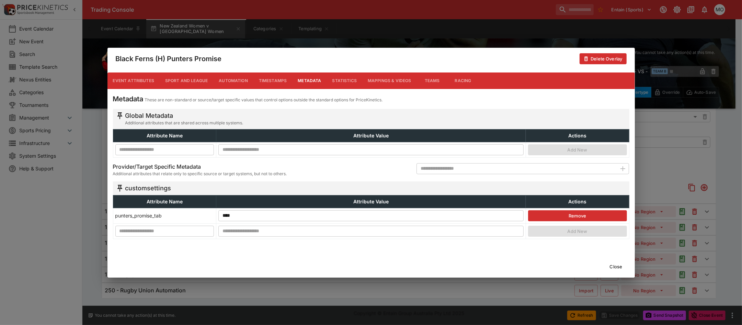
click at [618, 266] on button "Close" at bounding box center [616, 266] width 21 height 11
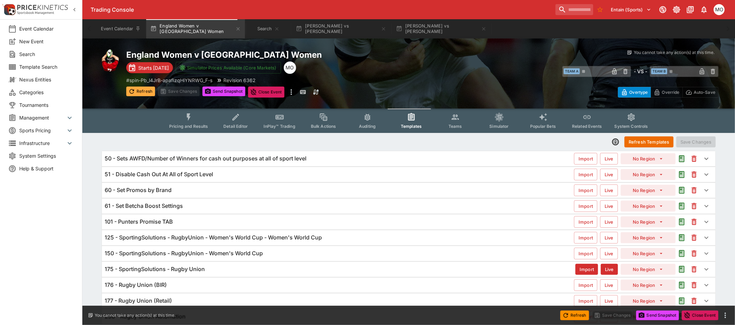
click at [138, 88] on button "Refresh" at bounding box center [140, 92] width 29 height 10
click at [217, 87] on button "Send Snapshot" at bounding box center [224, 92] width 43 height 10
